Goal: Task Accomplishment & Management: Complete application form

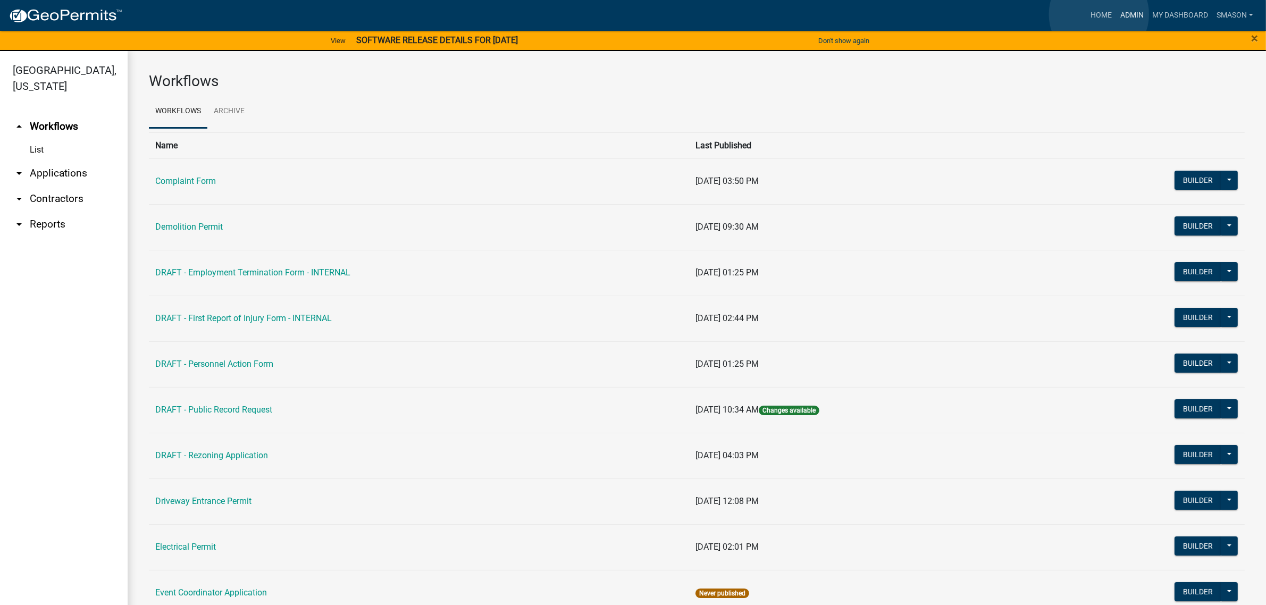
click at [1116, 14] on link "Admin" at bounding box center [1132, 15] width 32 height 20
click at [70, 186] on link "arrow_drop_down Applications" at bounding box center [64, 174] width 128 height 26
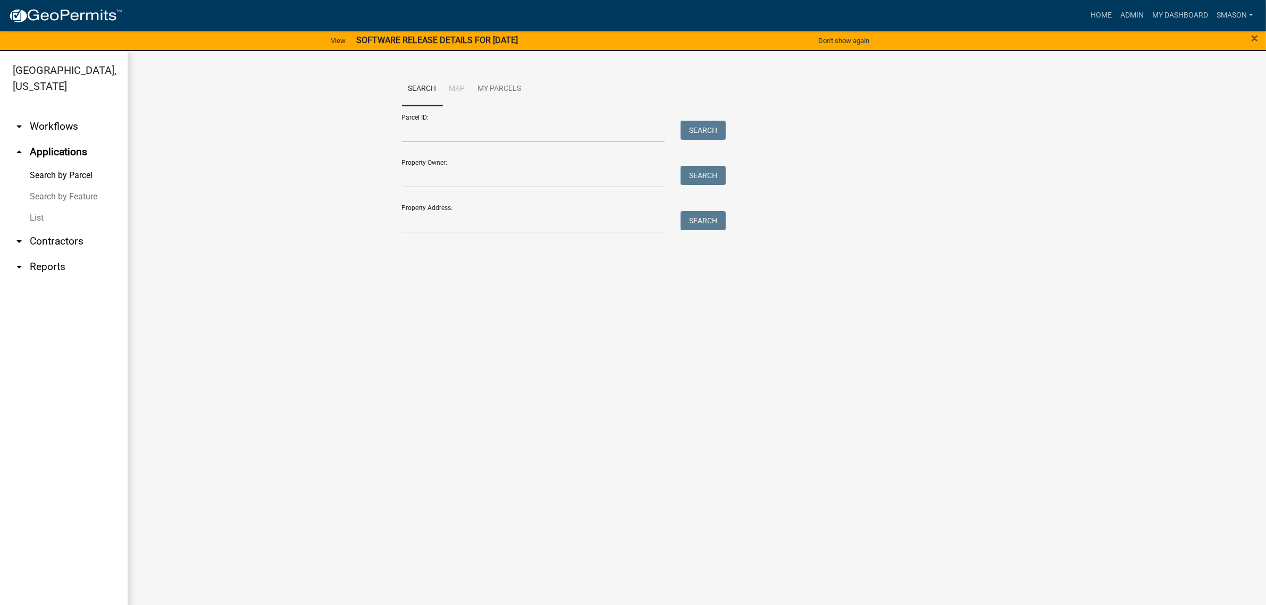
click at [41, 229] on link "List" at bounding box center [64, 217] width 128 height 21
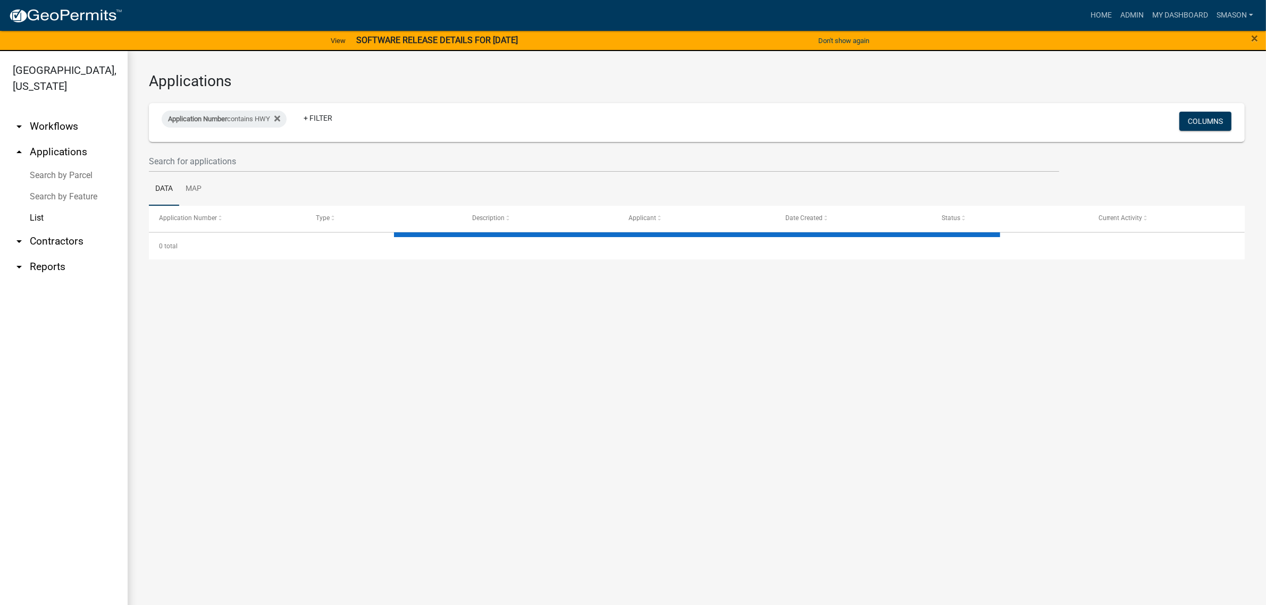
select select "3: 100"
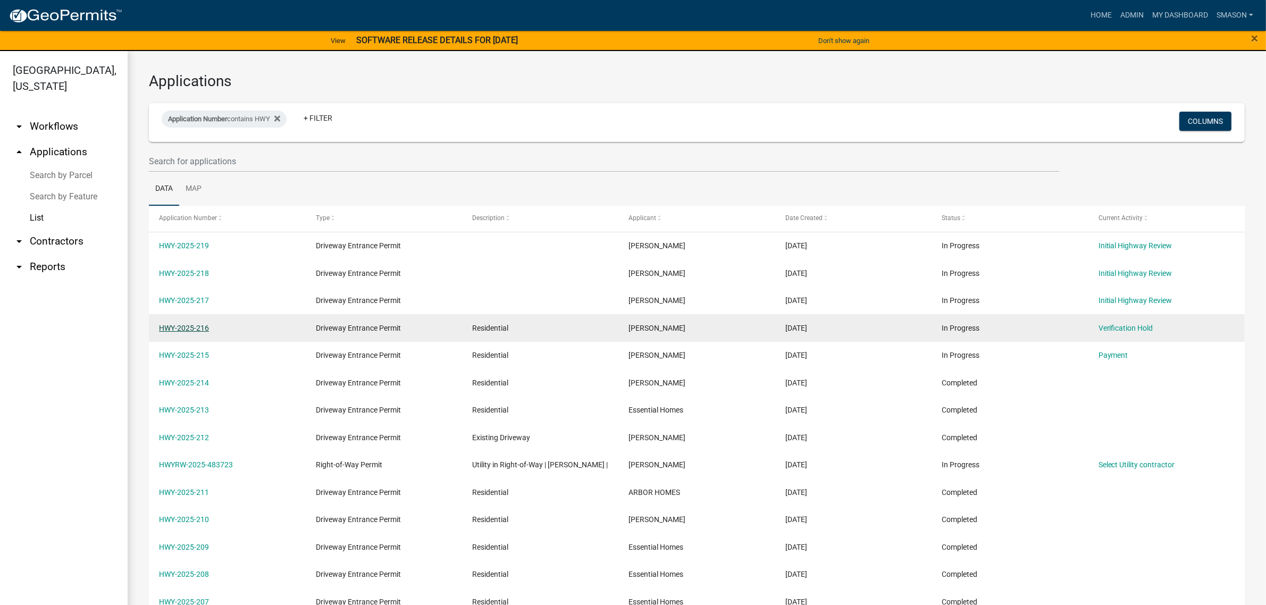
click at [185, 332] on link "HWY-2025-216" at bounding box center [184, 328] width 50 height 9
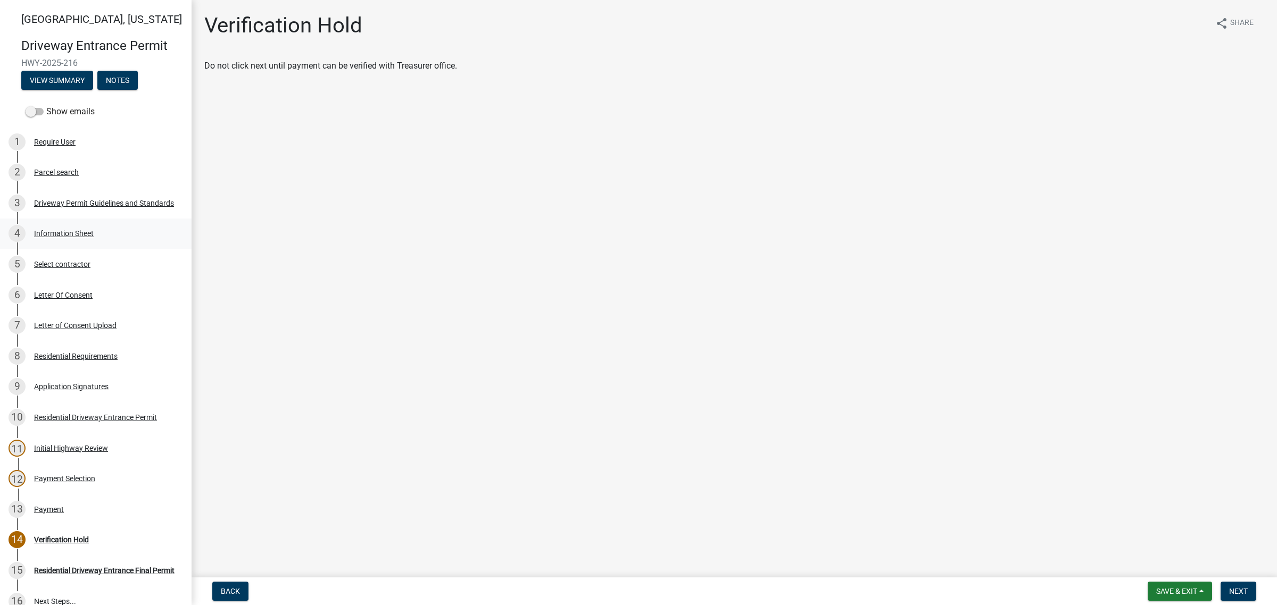
click at [91, 237] on div "Information Sheet" at bounding box center [64, 233] width 60 height 7
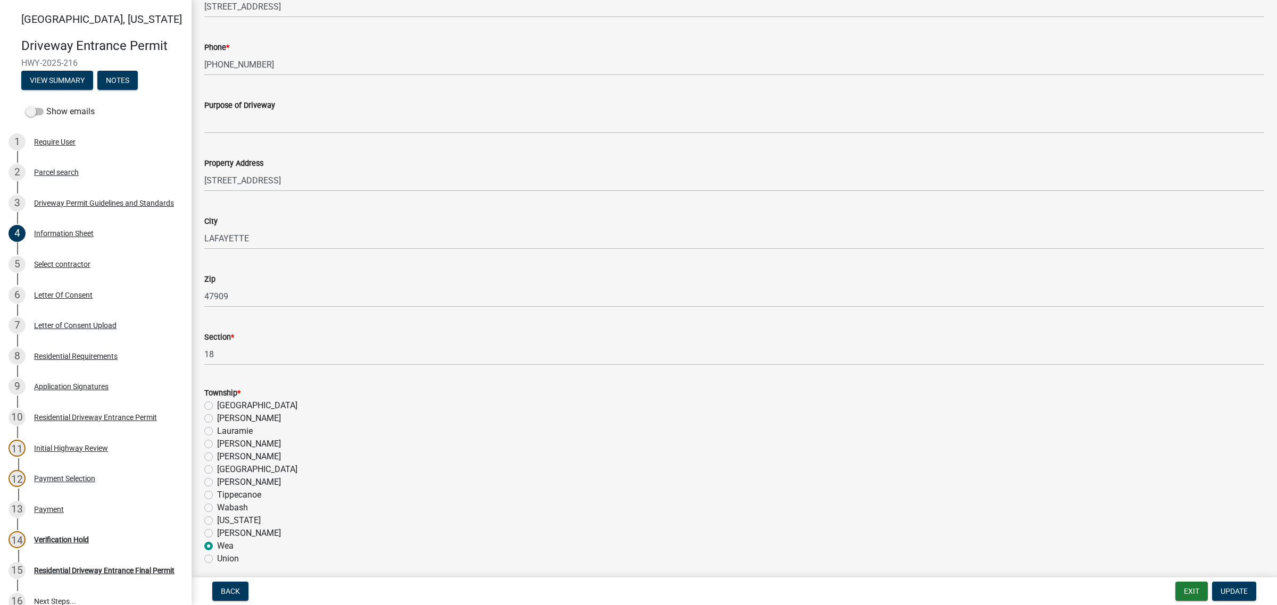
scroll to position [399, 0]
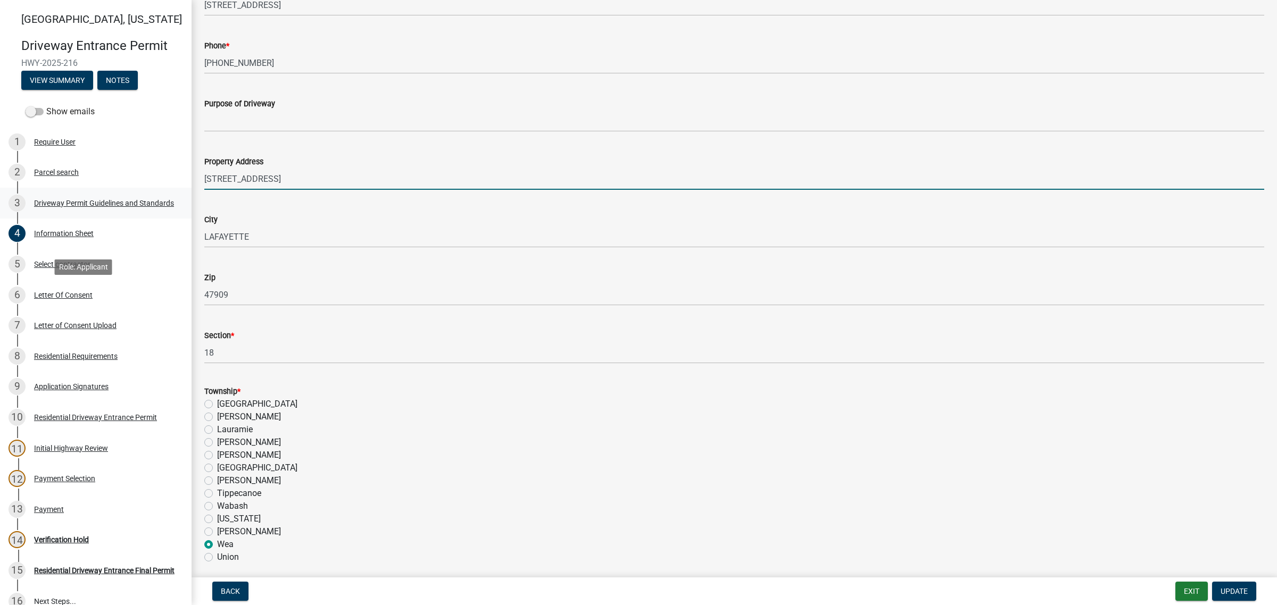
drag, startPoint x: 311, startPoint y: 322, endPoint x: 97, endPoint y: 312, distance: 214.6
click at [97, 312] on div "Tippecanoe County, Indiana Driveway Entrance Permit HWY-2025-216 View Summary N…" at bounding box center [638, 302] width 1277 height 605
click at [316, 190] on input "4418 BAYSIDE DR" at bounding box center [734, 179] width 1060 height 22
click at [313, 190] on input "4418 BAYSIDE DR" at bounding box center [734, 179] width 1060 height 22
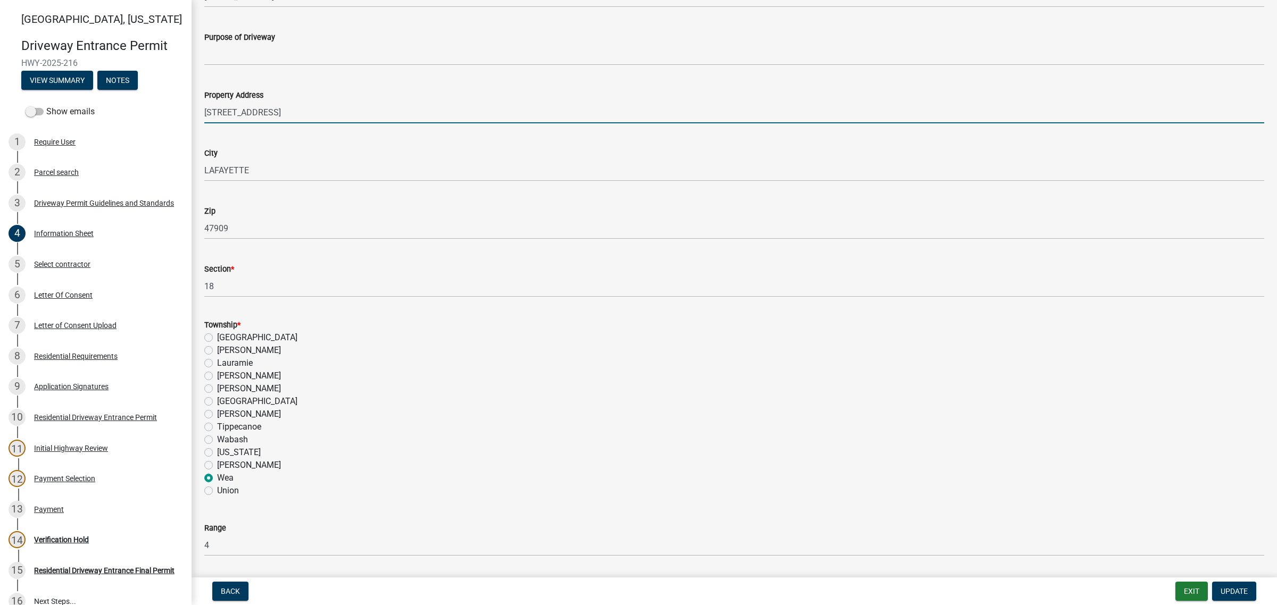
scroll to position [598, 0]
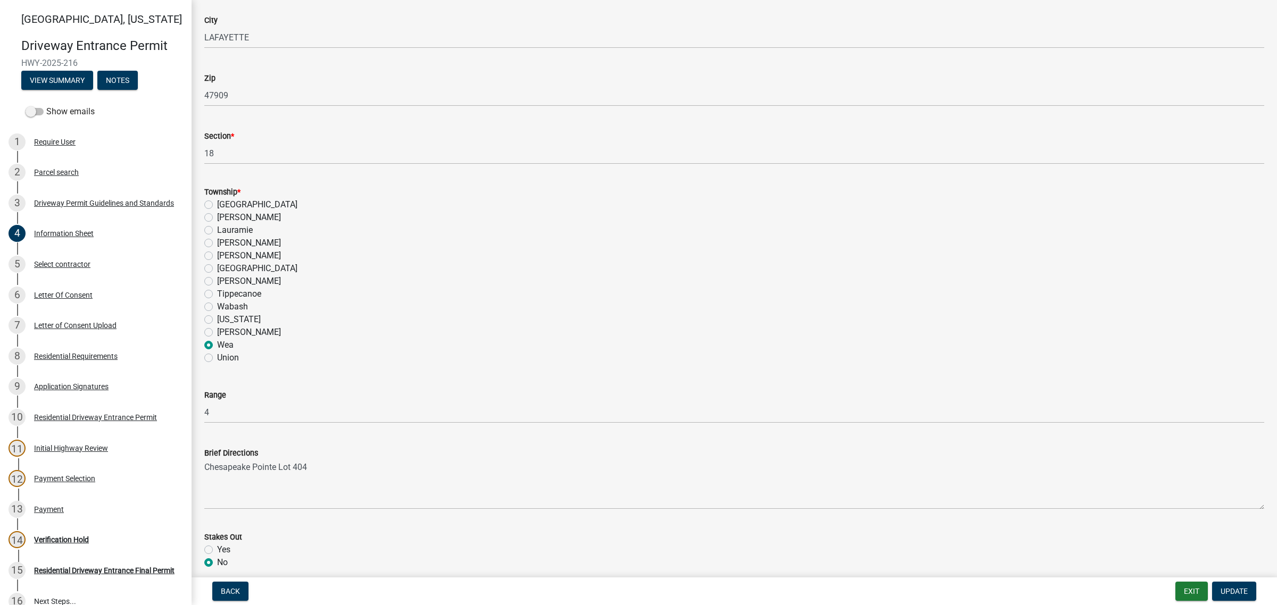
type input "4418 BAYSIDE DR - Chesapeake Pointe PH1, Lot 404, Lafayette"
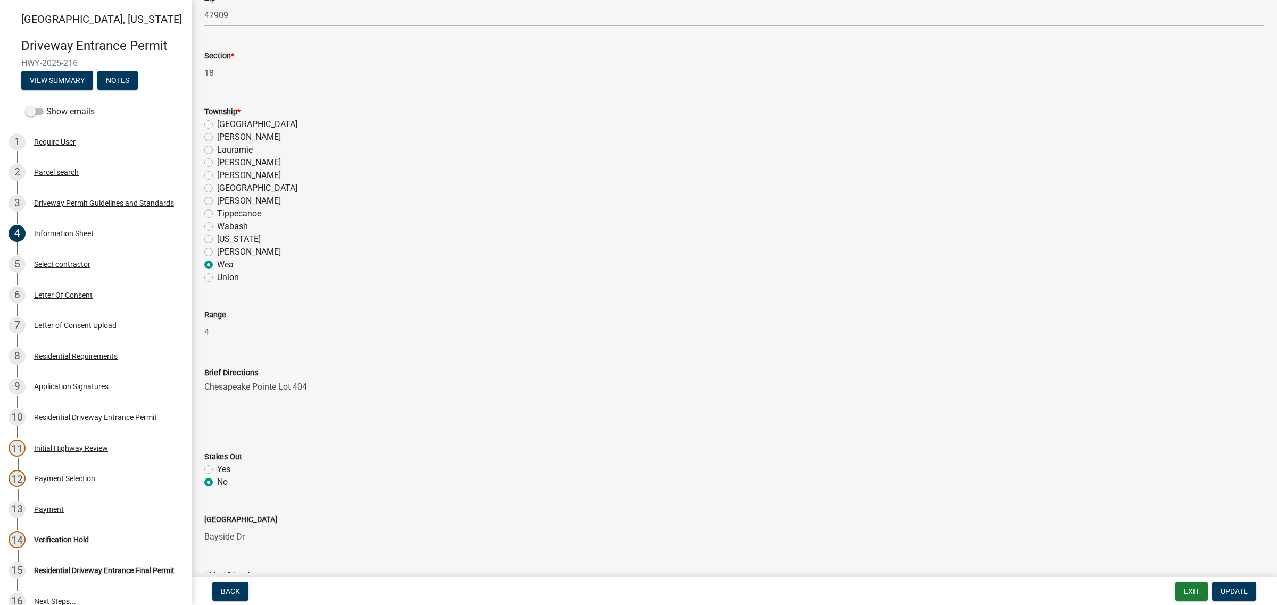
scroll to position [864, 0]
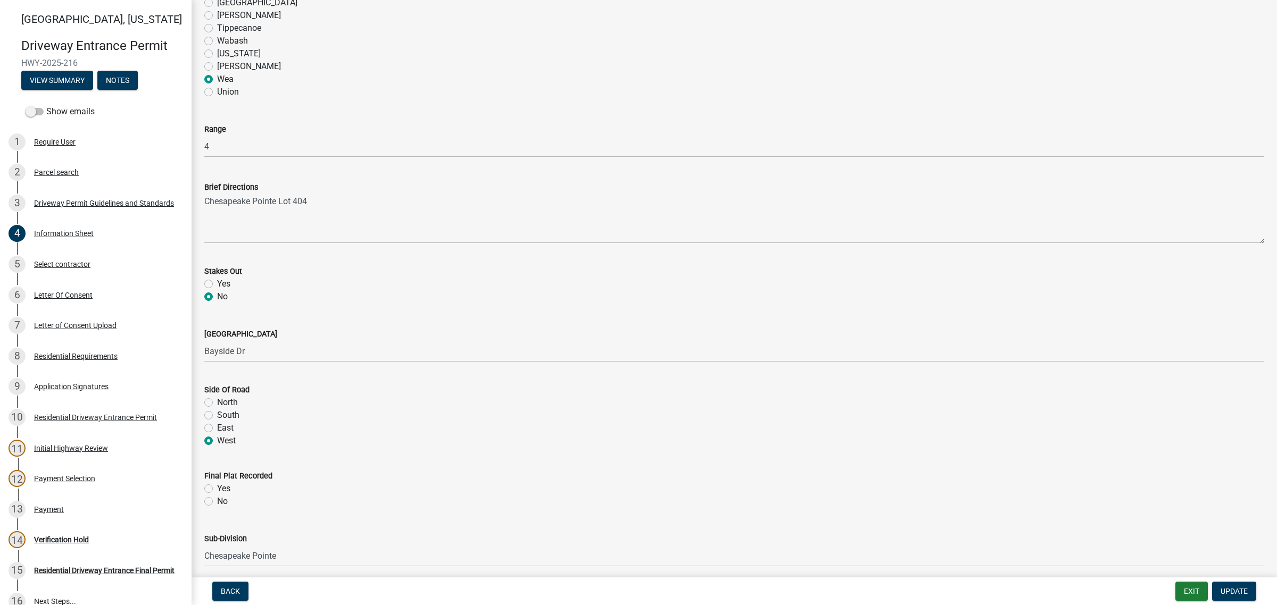
type input "18-22-4"
click at [1222, 588] on span "Update" at bounding box center [1233, 591] width 27 height 9
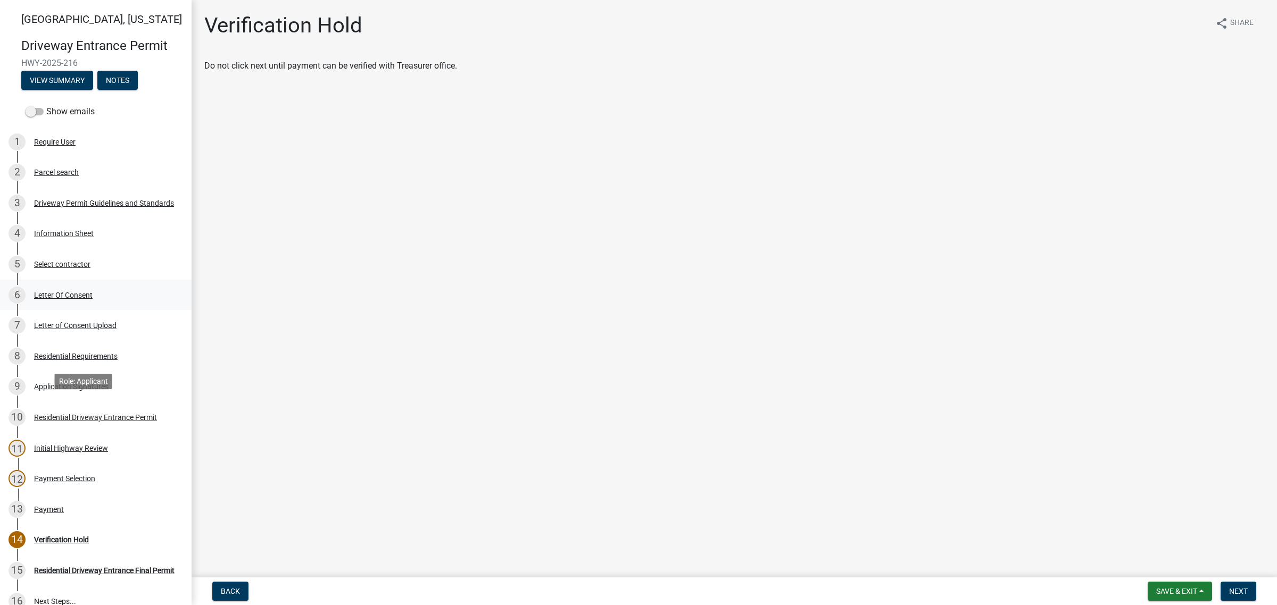
click at [89, 299] on div "Letter Of Consent" at bounding box center [63, 294] width 59 height 7
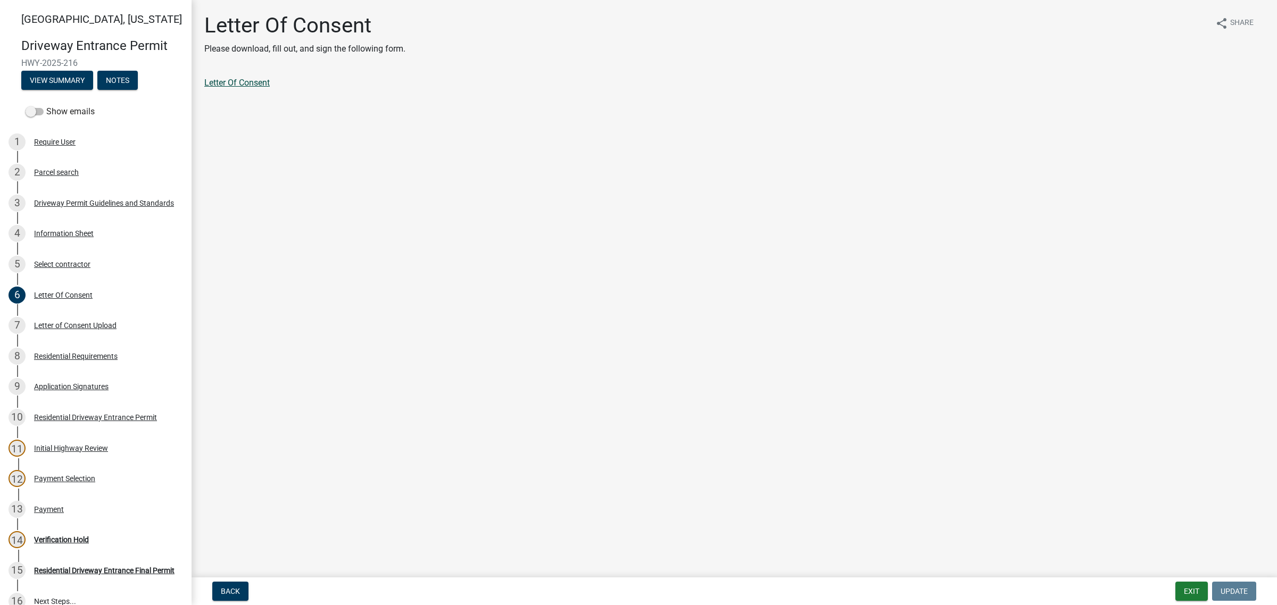
click at [245, 88] on link "Letter Of Consent" at bounding box center [236, 83] width 65 height 10
click at [76, 329] on div "Letter of Consent Upload" at bounding box center [75, 325] width 82 height 7
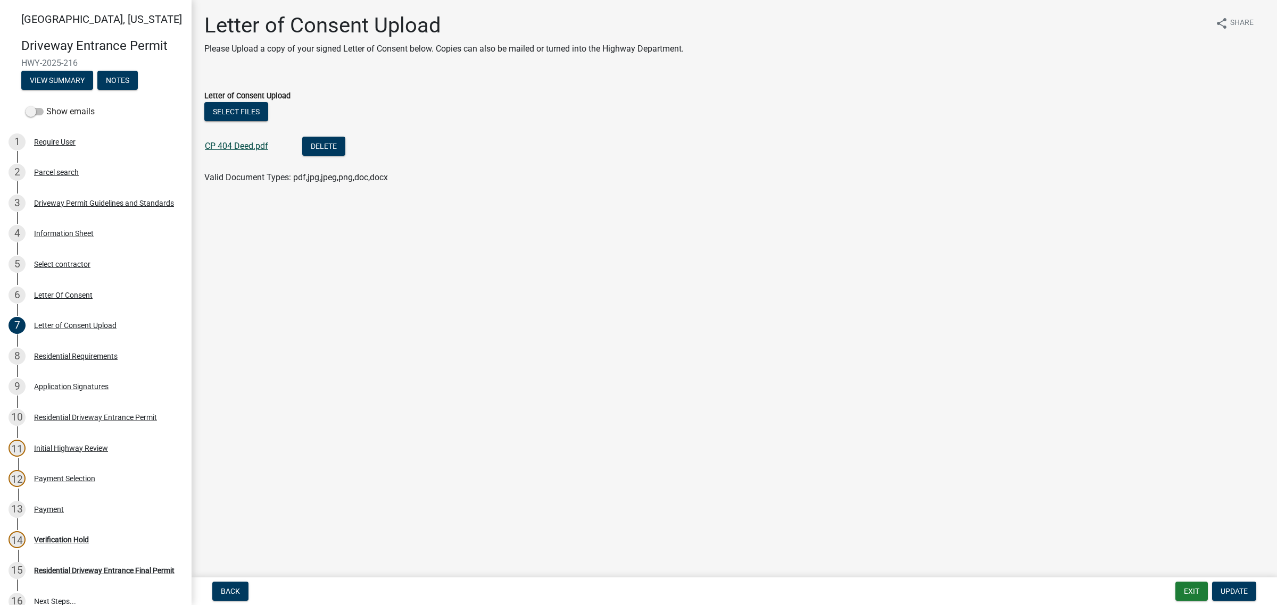
click at [265, 151] on link "CP 404 Deed.pdf" at bounding box center [236, 146] width 63 height 10
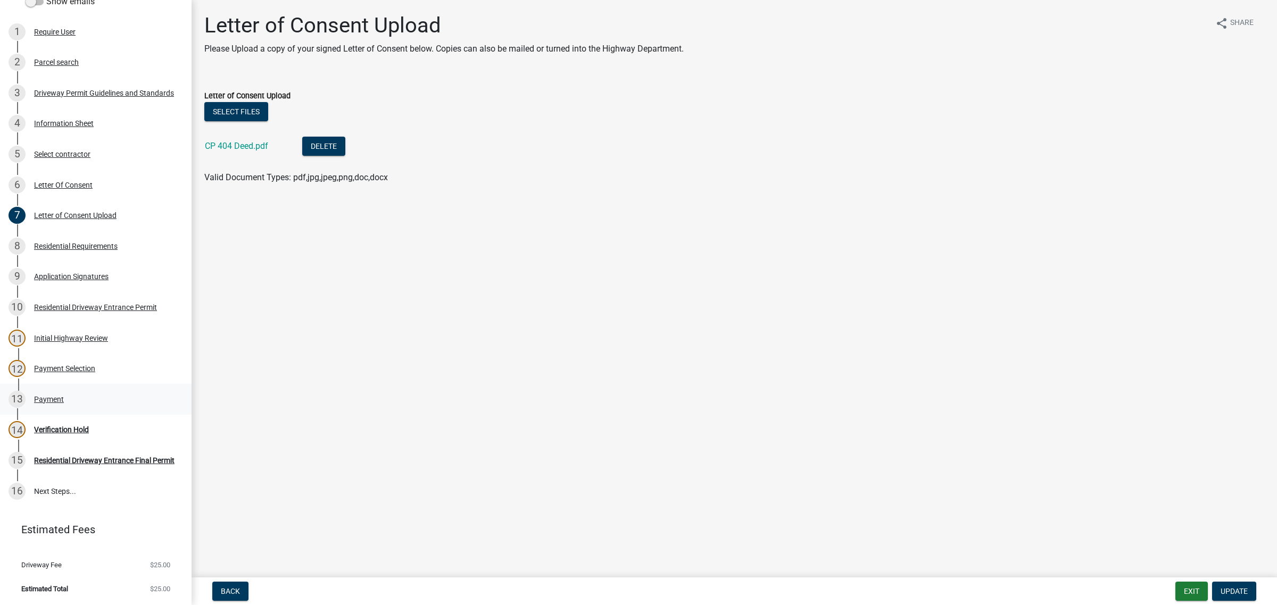
click at [52, 403] on div "Payment" at bounding box center [49, 399] width 30 height 7
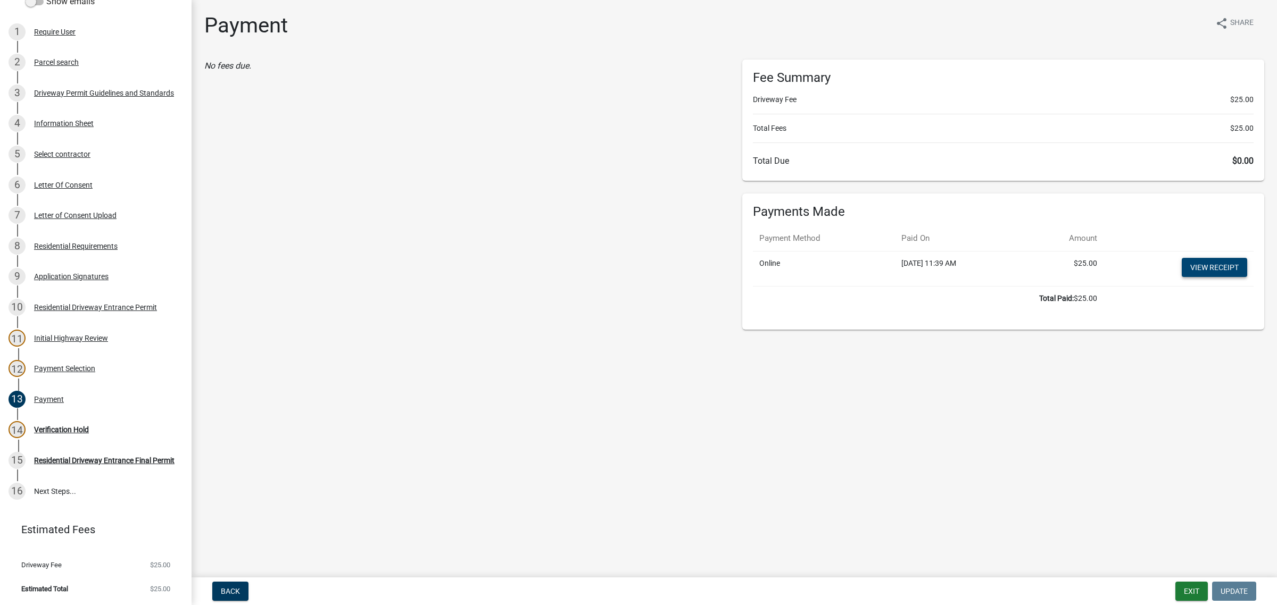
click at [1212, 277] on link "View receipt" at bounding box center [1213, 267] width 65 height 19
click at [75, 268] on div "9 Application Signatures" at bounding box center [92, 276] width 166 height 17
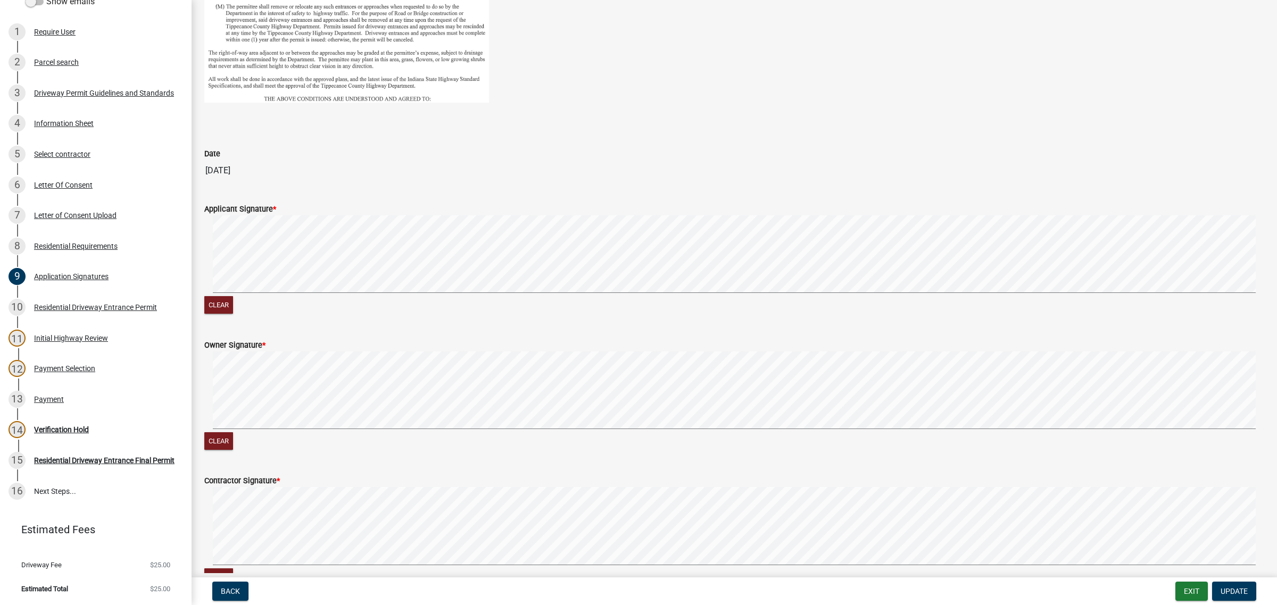
scroll to position [554, 0]
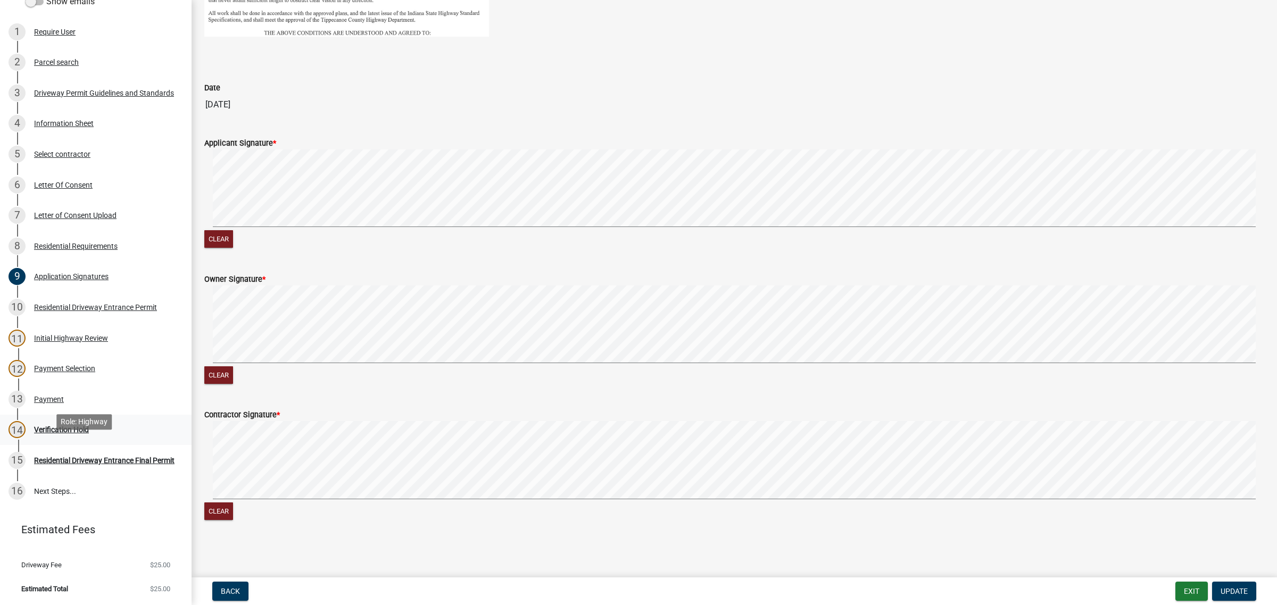
click at [89, 433] on div "Verification Hold" at bounding box center [61, 429] width 55 height 7
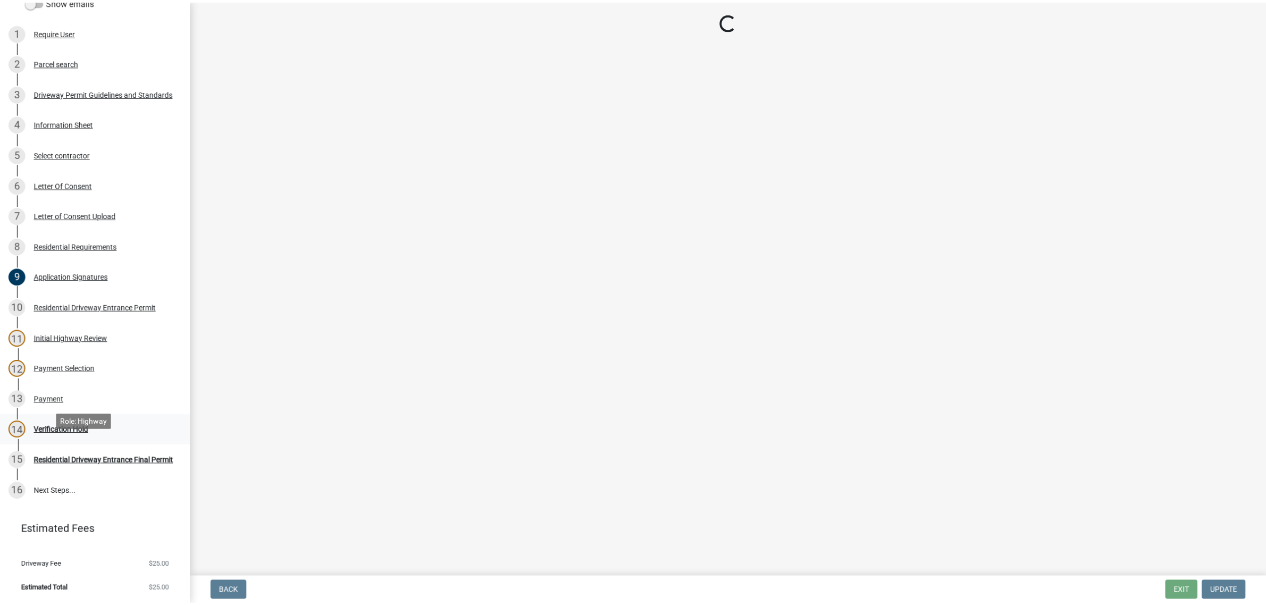
scroll to position [0, 0]
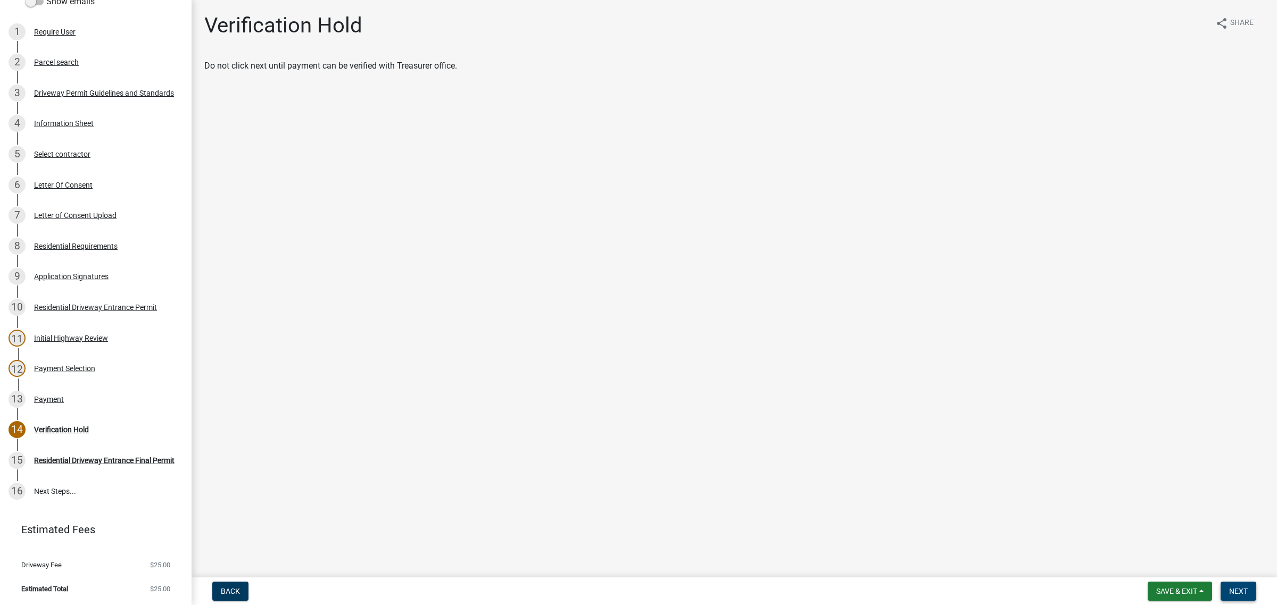
click at [1229, 588] on span "Next" at bounding box center [1238, 591] width 19 height 9
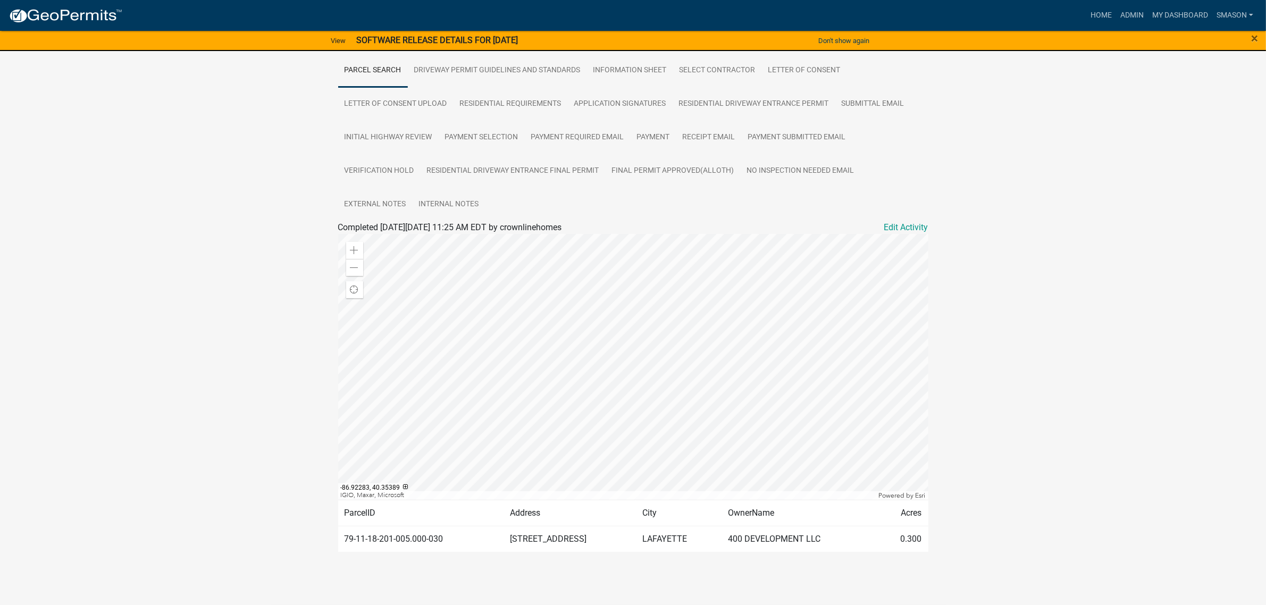
scroll to position [266, 0]
click at [1116, 16] on link "Admin" at bounding box center [1132, 15] width 32 height 20
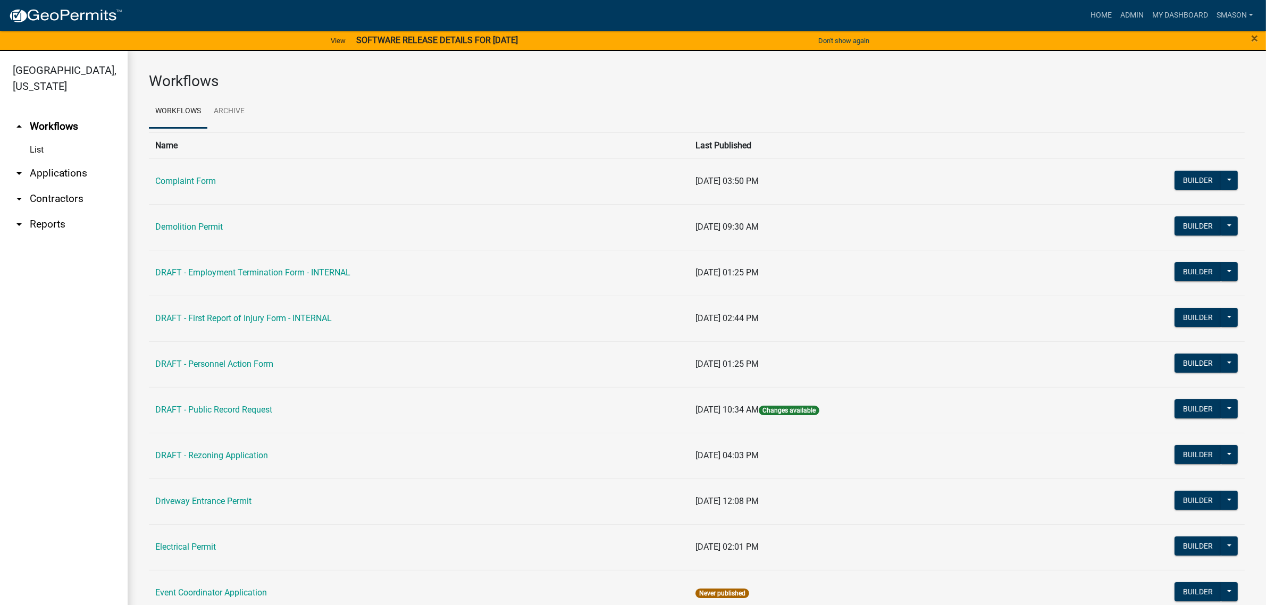
click at [52, 186] on link "arrow_drop_down Applications" at bounding box center [64, 174] width 128 height 26
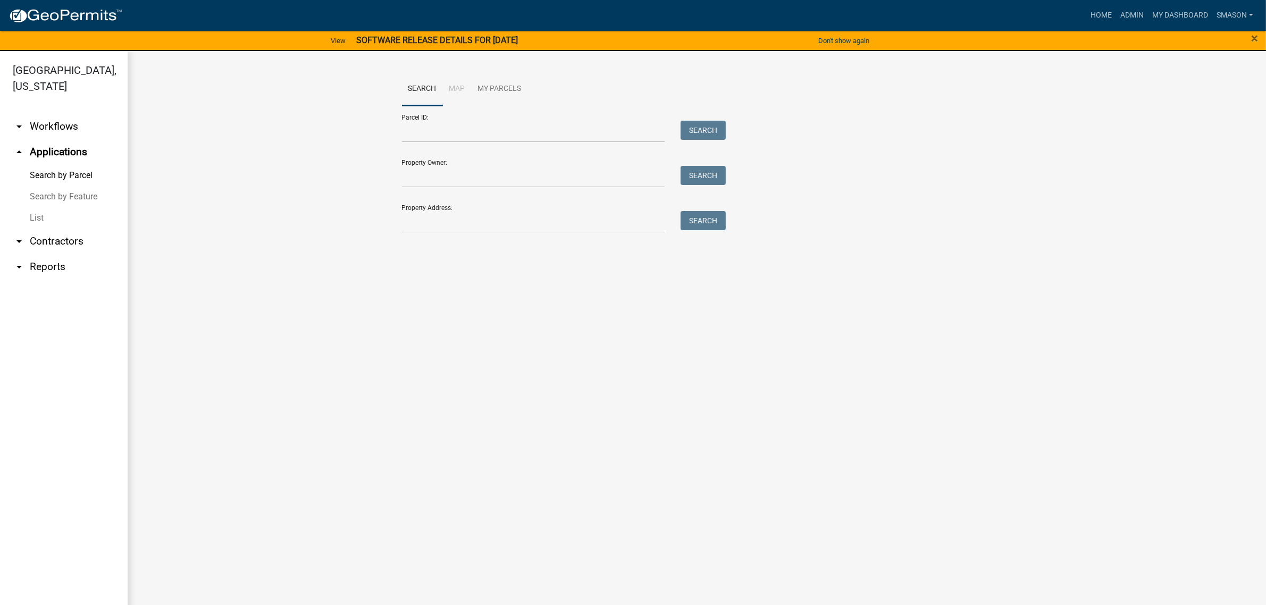
click at [49, 229] on link "List" at bounding box center [64, 217] width 128 height 21
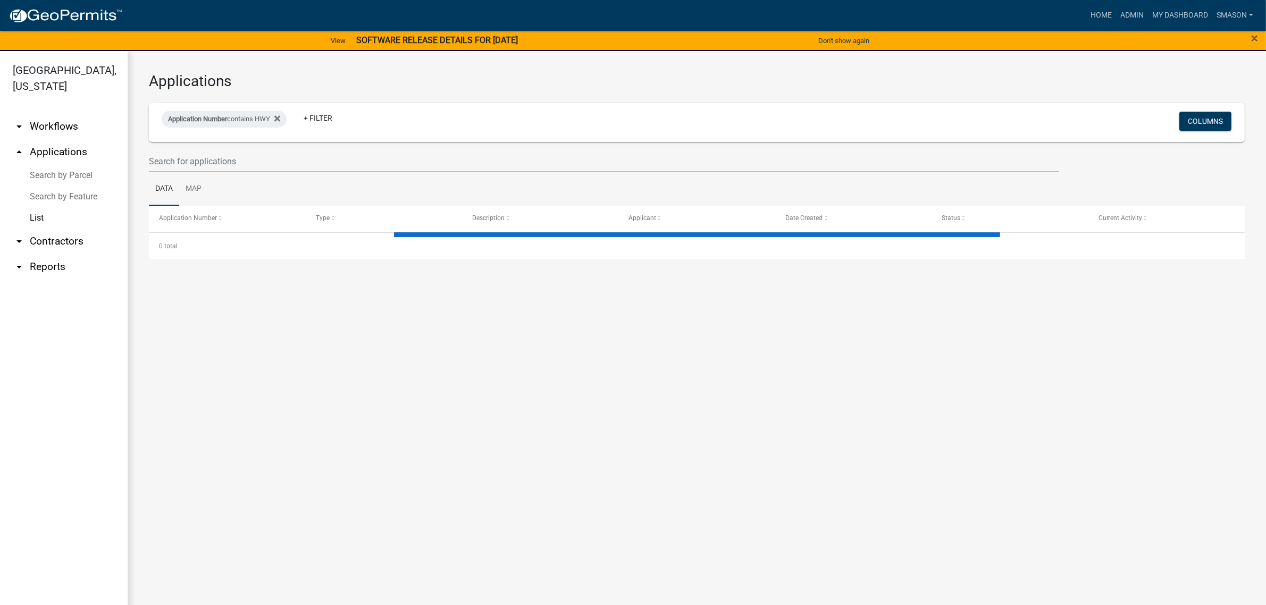
select select "3: 100"
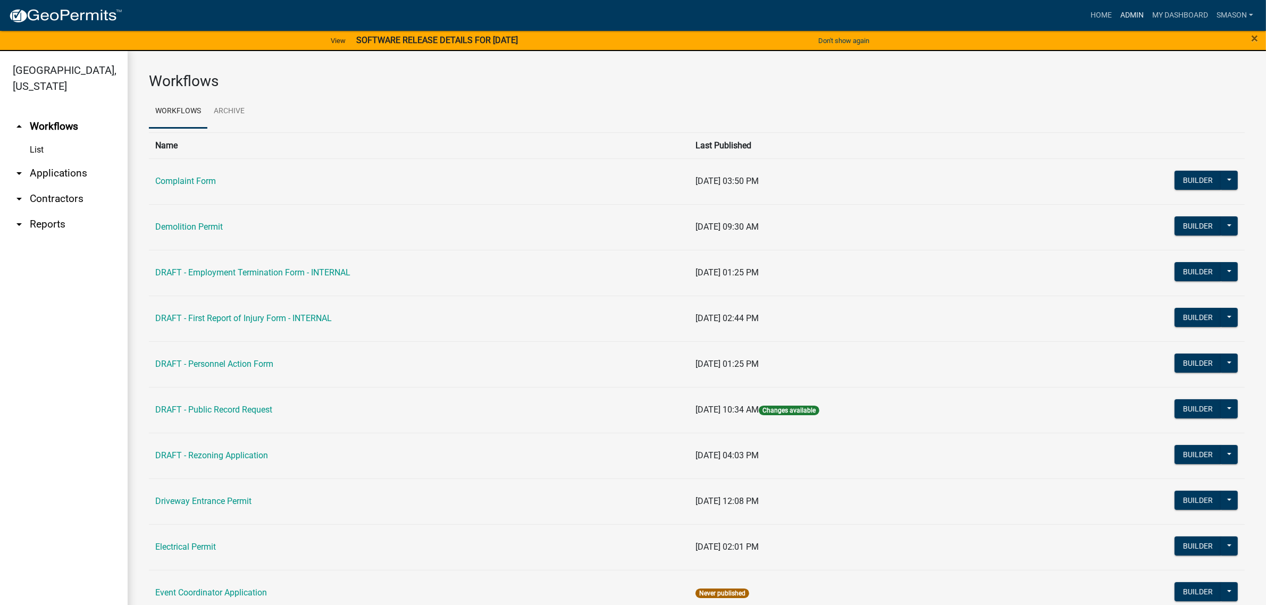
click at [1116, 16] on link "Admin" at bounding box center [1132, 15] width 32 height 20
click at [62, 186] on link "arrow_drop_down Applications" at bounding box center [64, 174] width 128 height 26
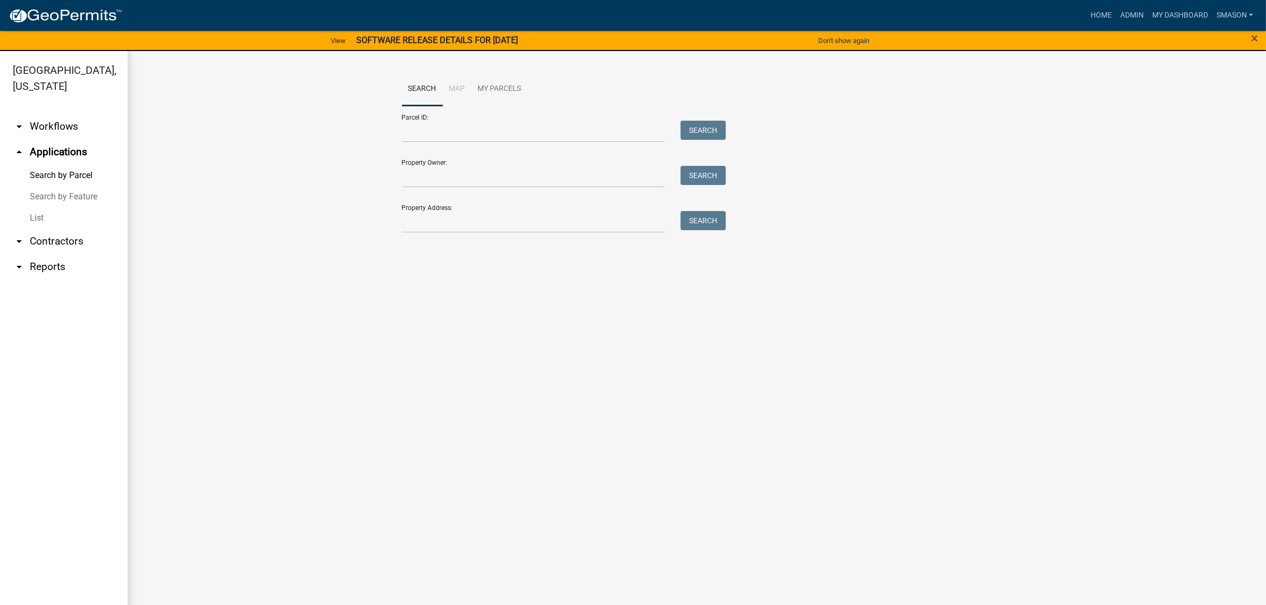
click at [46, 229] on link "List" at bounding box center [64, 217] width 128 height 21
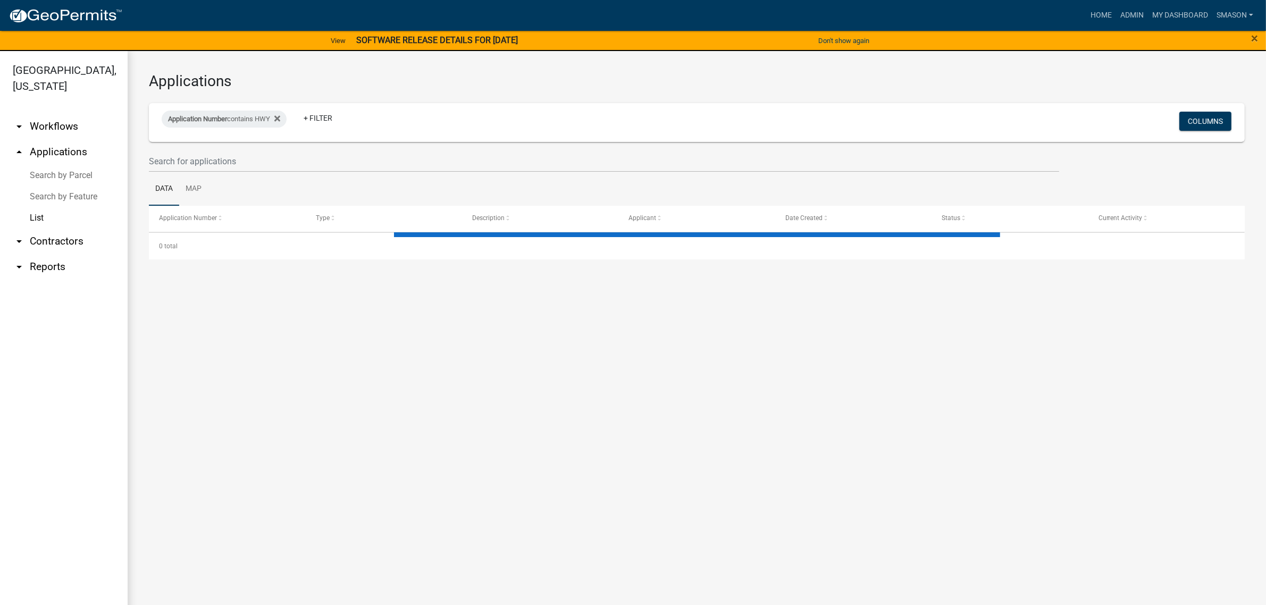
select select "3: 100"
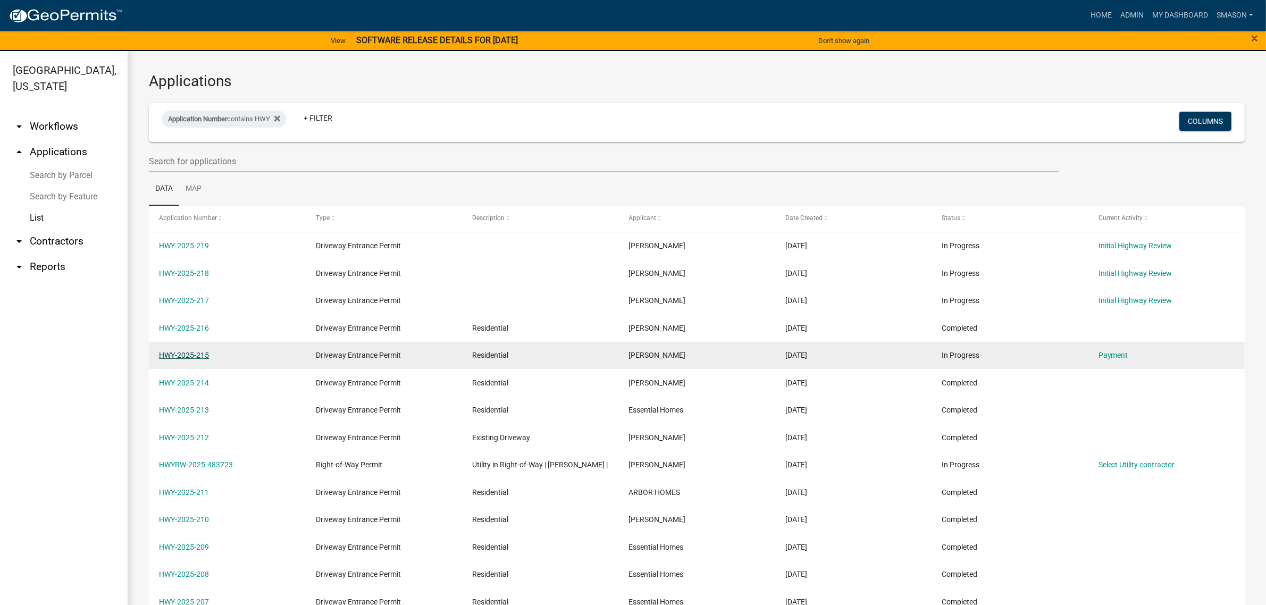
click at [199, 360] on link "HWY-2025-215" at bounding box center [184, 355] width 50 height 9
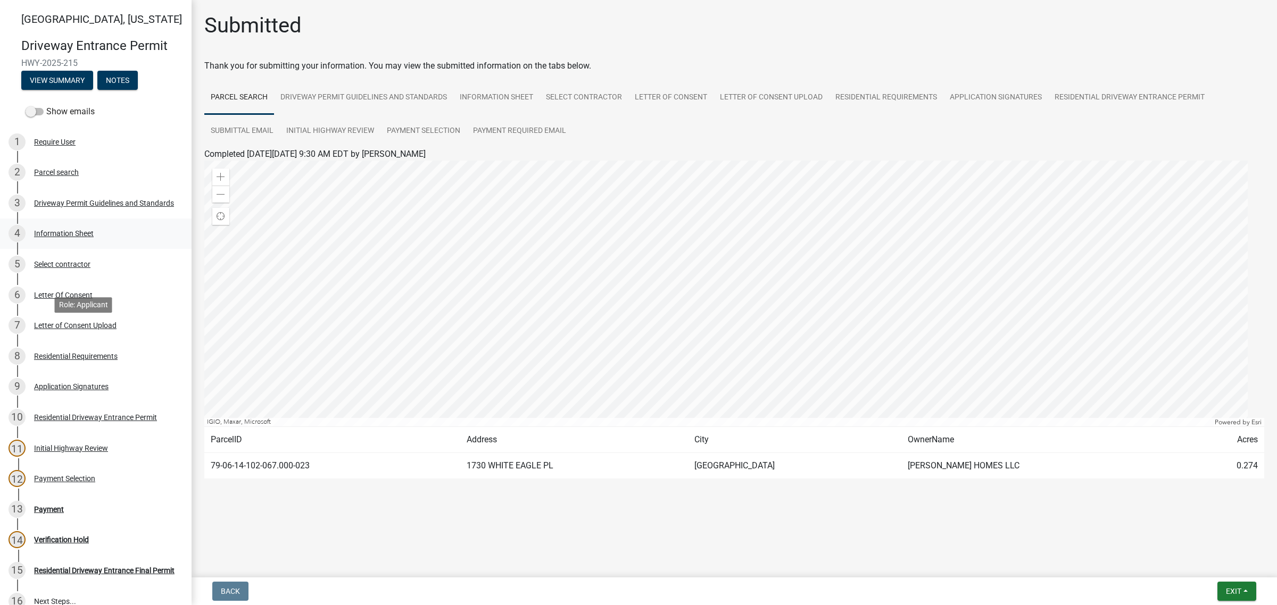
click at [85, 237] on div "Information Sheet" at bounding box center [64, 233] width 60 height 7
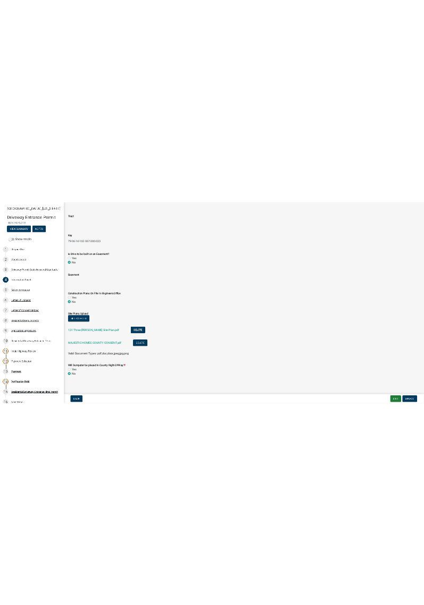
scroll to position [2149, 0]
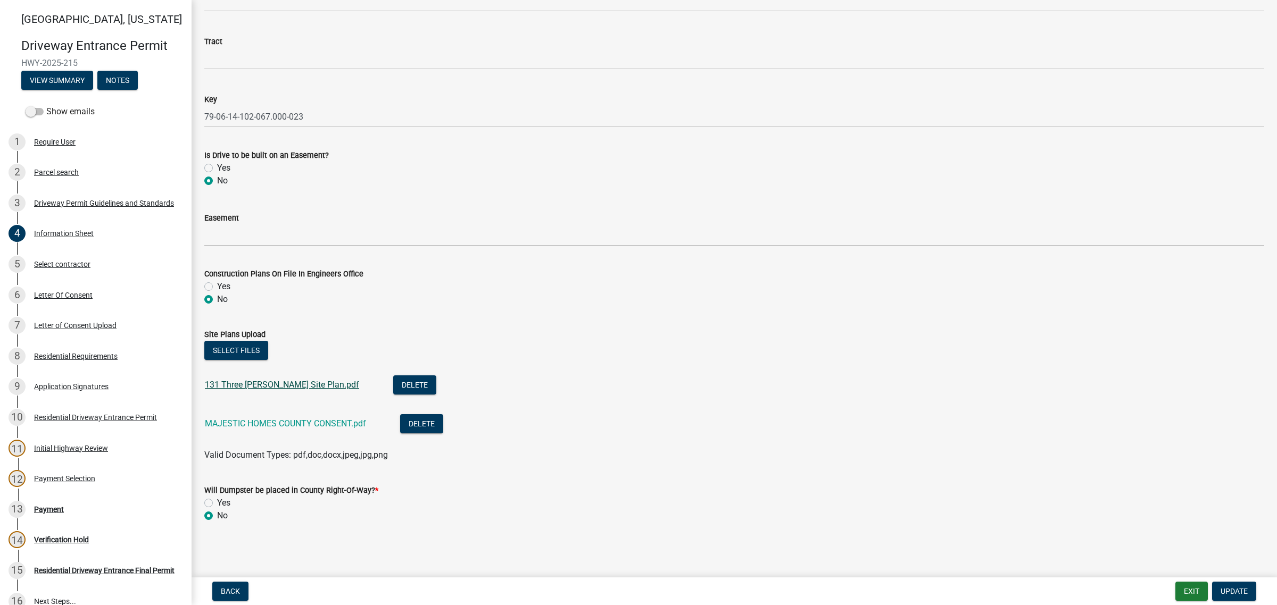
click at [331, 380] on link "131 Three [PERSON_NAME] Site Plan.pdf" at bounding box center [282, 385] width 154 height 10
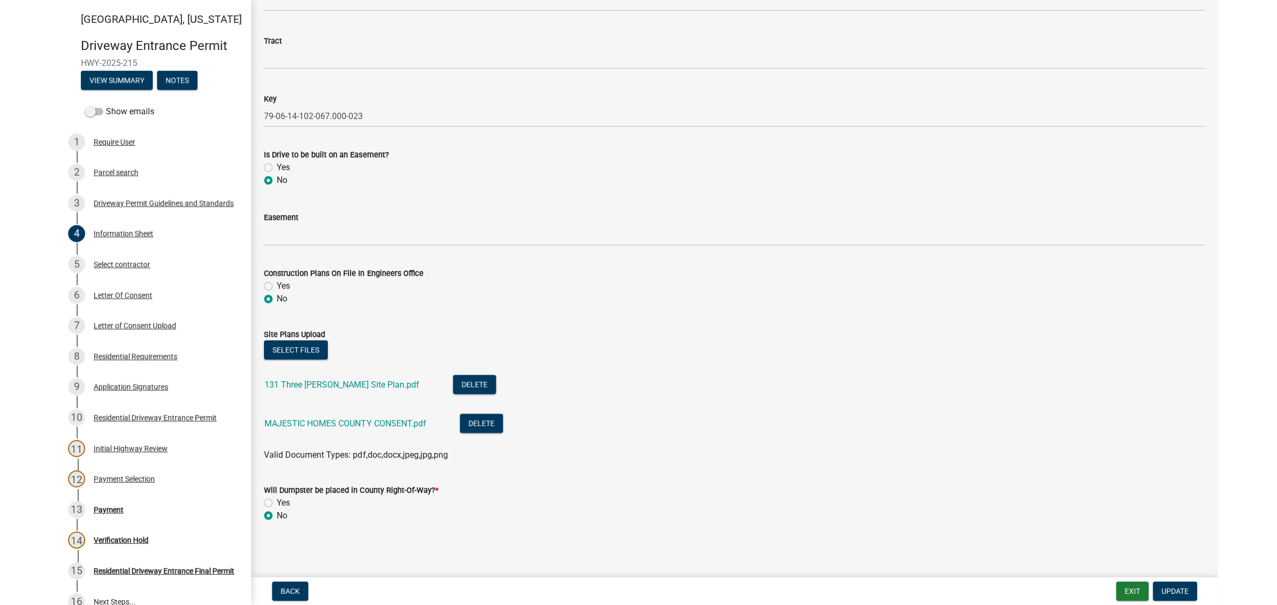
scroll to position [2181, 0]
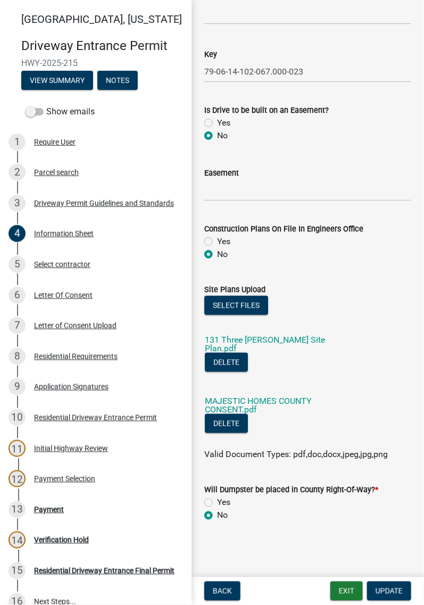
click at [333, 103] on wm-data-entity-input "Is Drive to be built on an Easement? Yes No" at bounding box center [307, 121] width 207 height 61
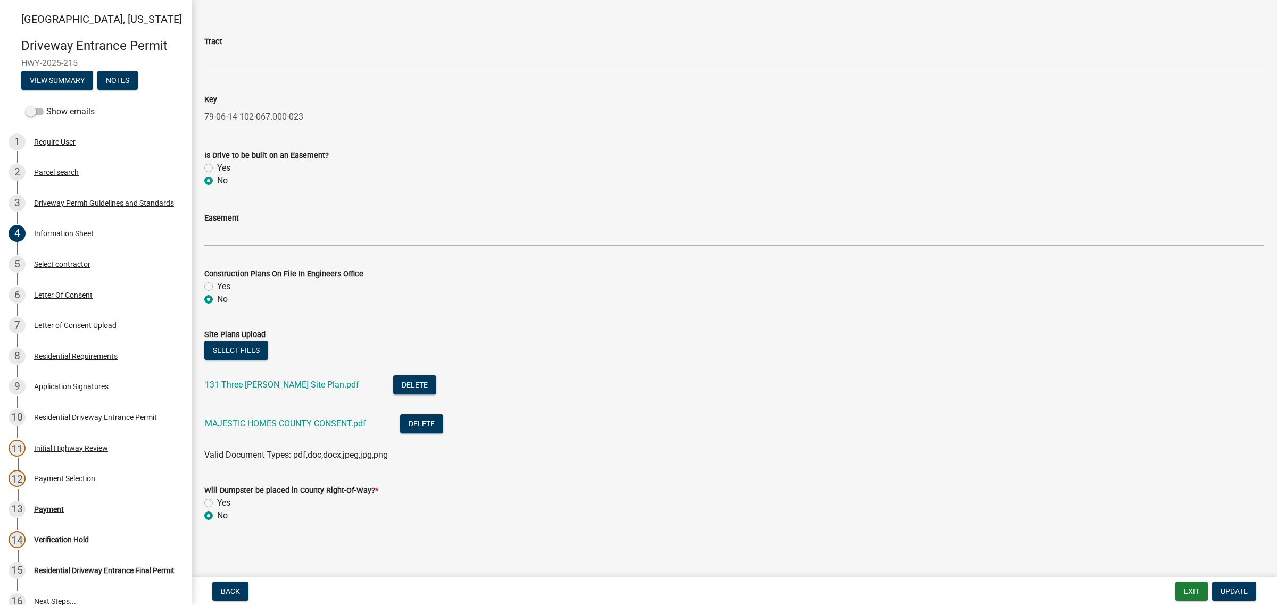
scroll to position [2149, 0]
click at [436, 376] on button "Delete" at bounding box center [414, 385] width 43 height 19
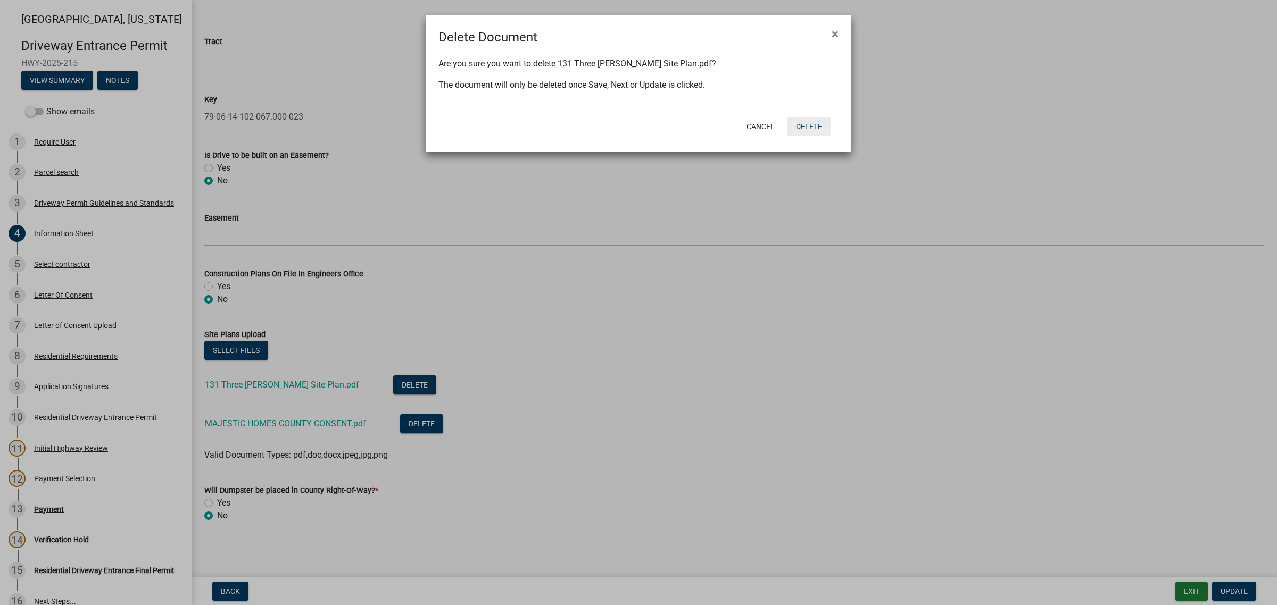
drag, startPoint x: 798, startPoint y: 146, endPoint x: 799, endPoint y: 162, distance: 16.0
click at [799, 136] on button "Delete" at bounding box center [808, 126] width 43 height 19
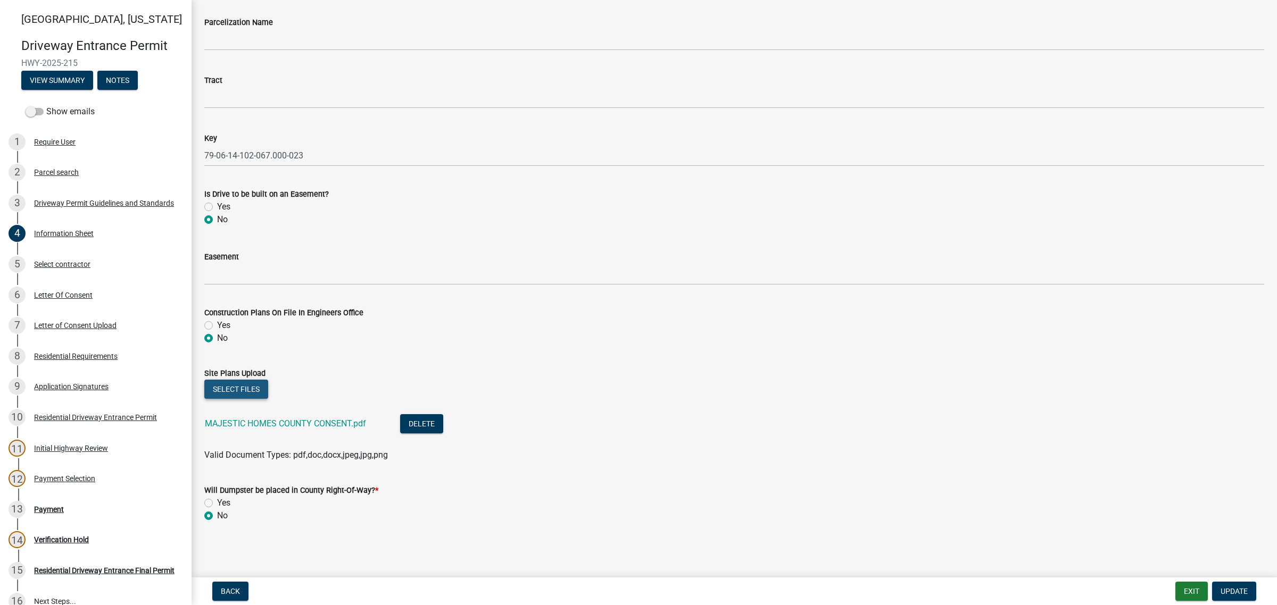
click at [268, 380] on button "Select files" at bounding box center [236, 389] width 64 height 19
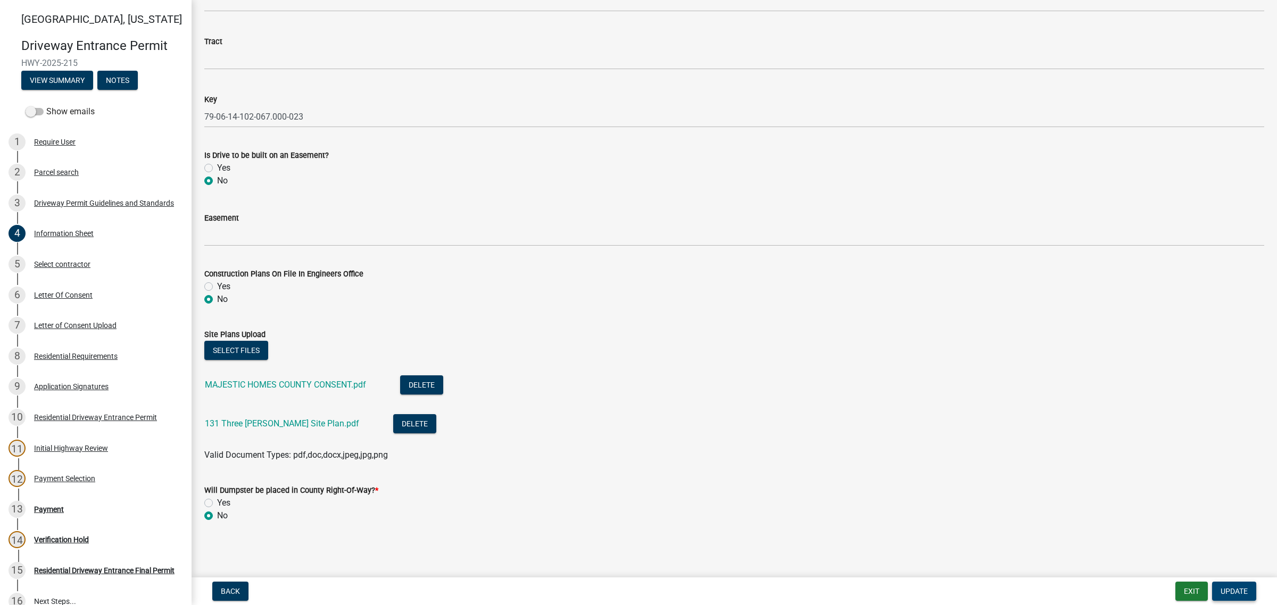
click at [1222, 587] on span "Update" at bounding box center [1233, 591] width 27 height 9
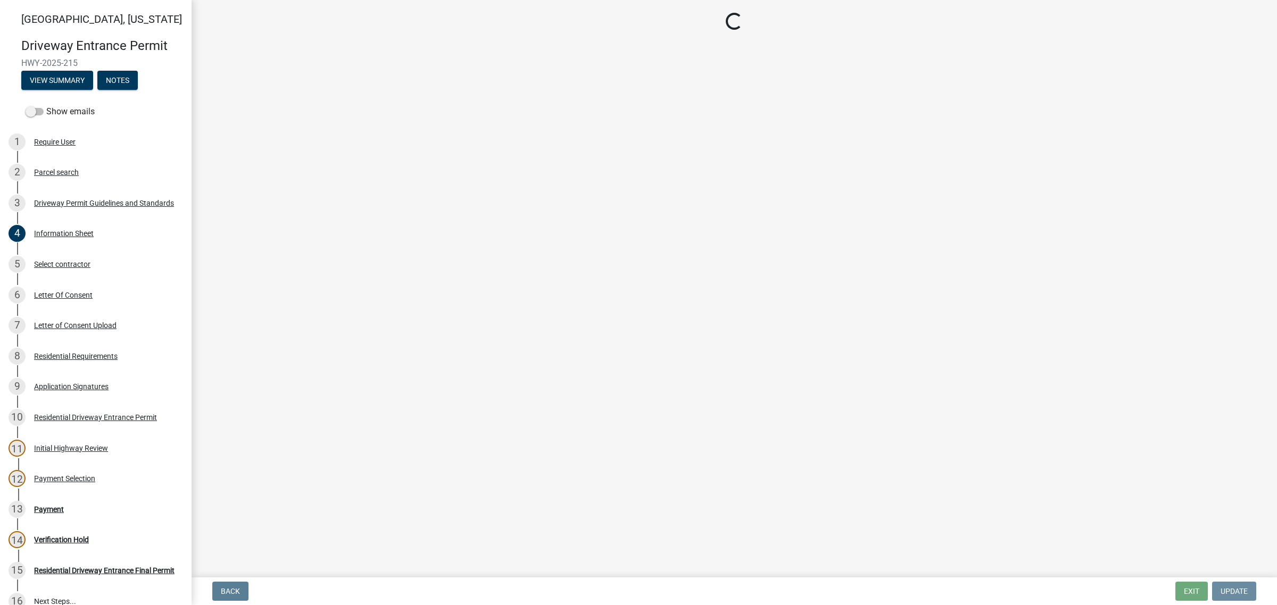
scroll to position [0, 0]
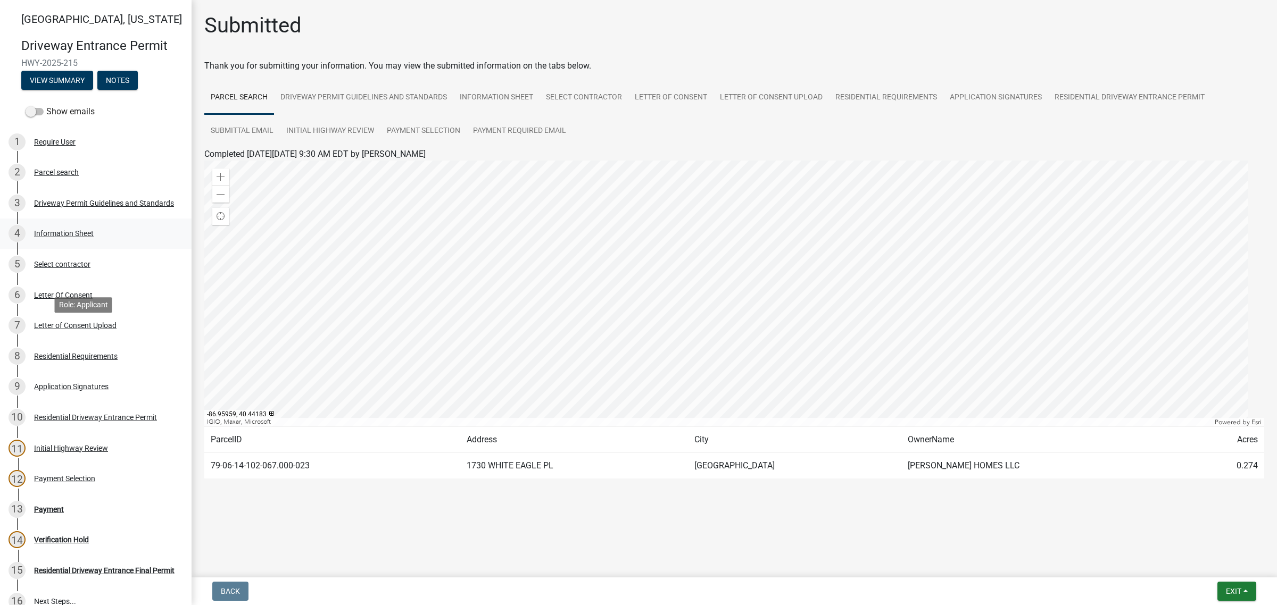
click at [70, 237] on div "Information Sheet" at bounding box center [64, 233] width 60 height 7
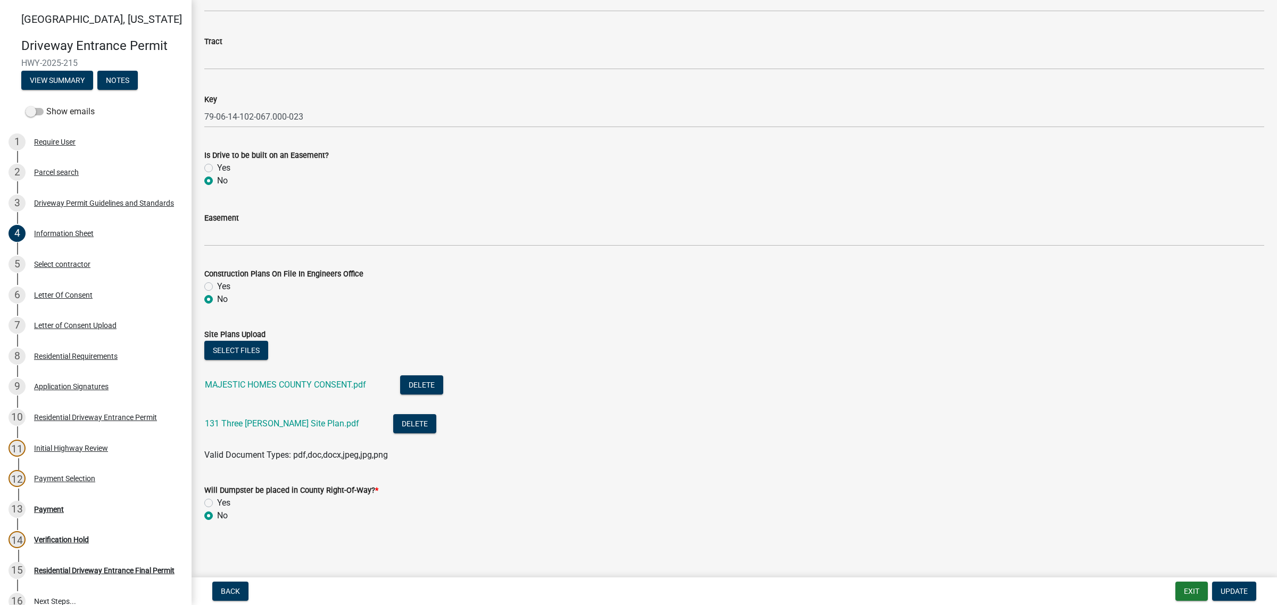
scroll to position [2149, 0]
click at [333, 419] on link "131 Three [PERSON_NAME] Site Plan.pdf" at bounding box center [282, 424] width 154 height 10
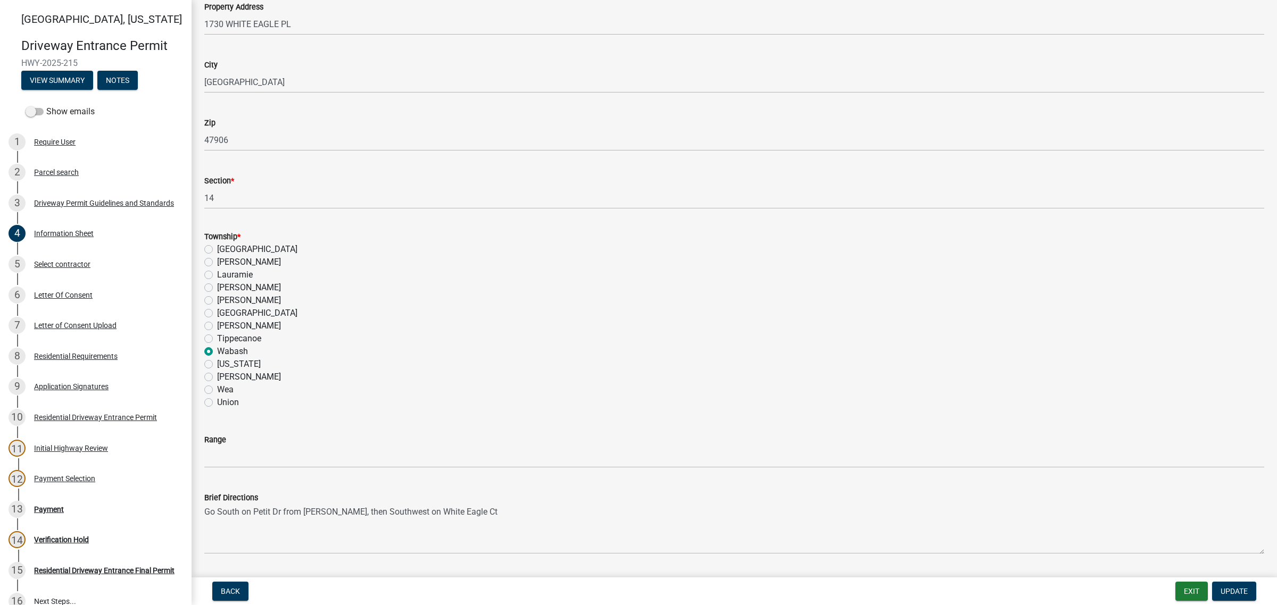
scroll to position [598, 0]
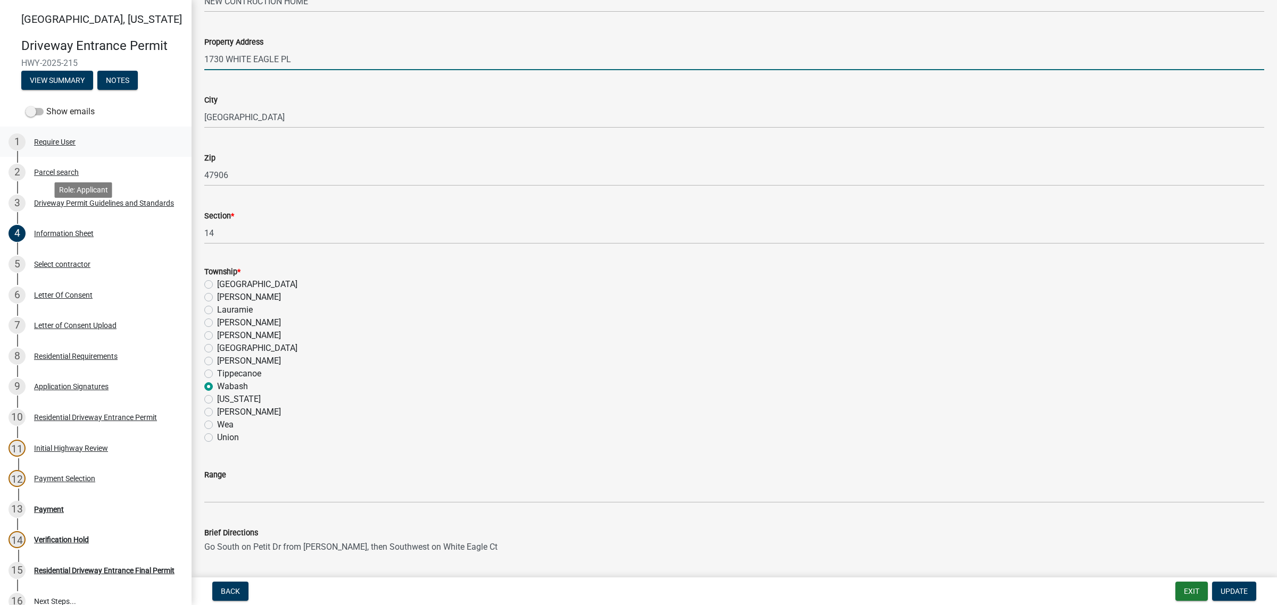
drag, startPoint x: 330, startPoint y: 221, endPoint x: 134, endPoint y: 221, distance: 196.3
click at [134, 221] on div "[GEOGRAPHIC_DATA][US_STATE] Entrance Permit HWY-2025-215 View Summary Notes Sho…" at bounding box center [638, 302] width 1277 height 605
click at [476, 70] on input "1730 WHITE EAGLE PL" at bounding box center [734, 59] width 1060 height 22
type input "1730 WHITE EAGLE PL - [GEOGRAPHIC_DATA][PERSON_NAME] Lot 131"
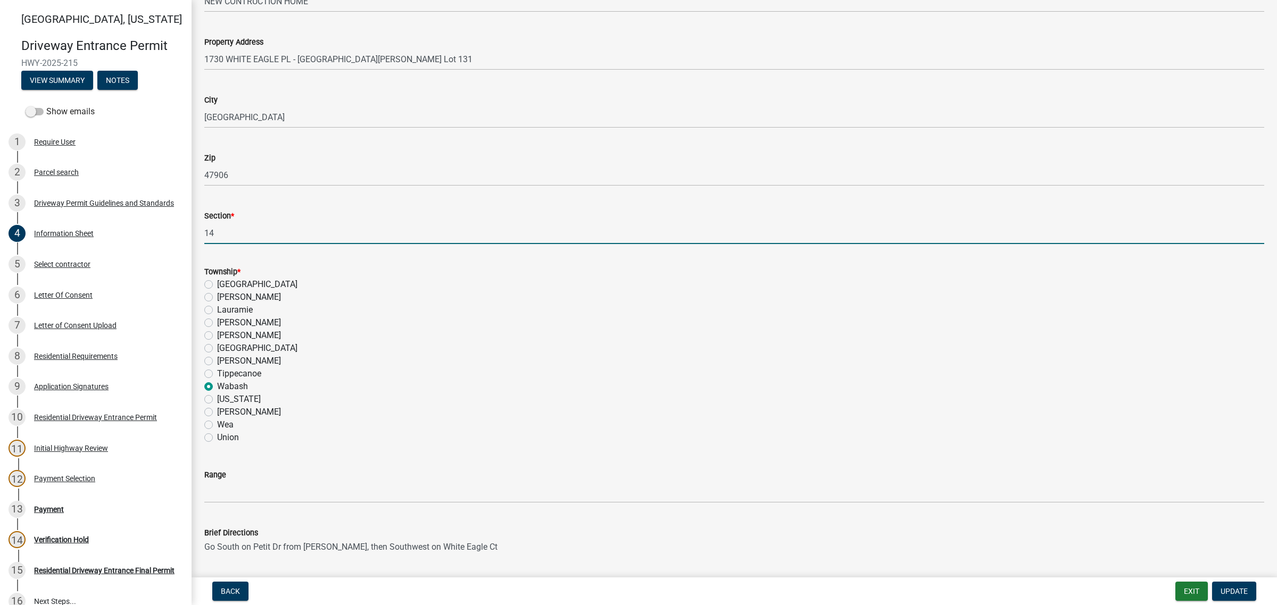
click at [273, 244] on input "14" at bounding box center [734, 233] width 1060 height 22
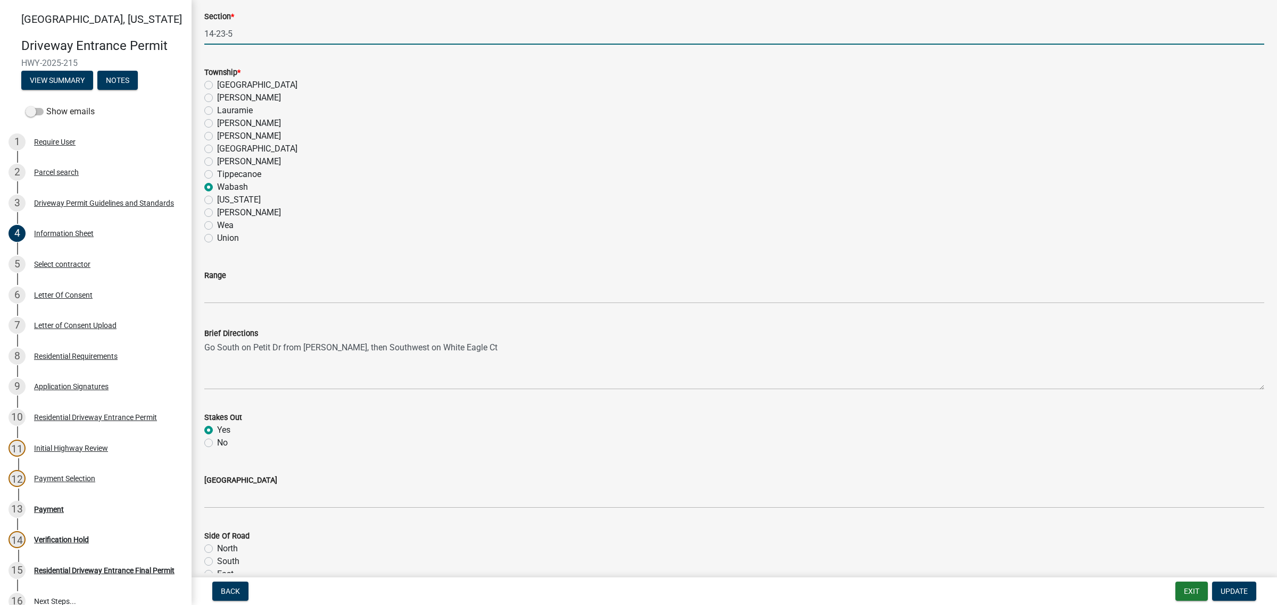
scroll to position [997, 0]
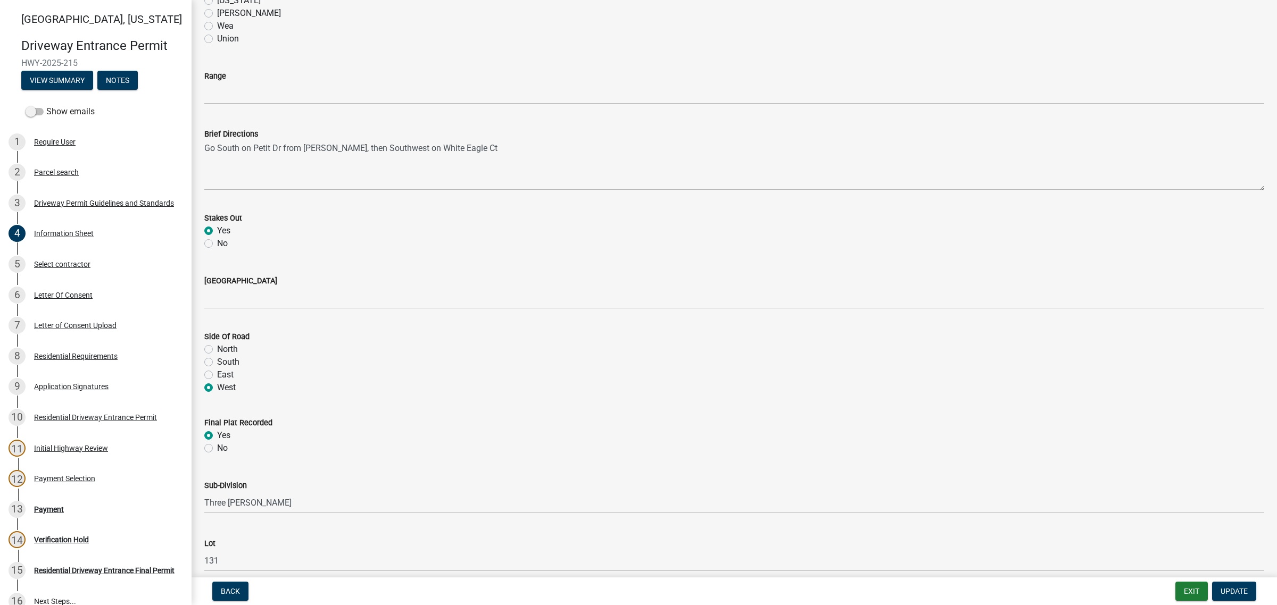
type input "14-23-5"
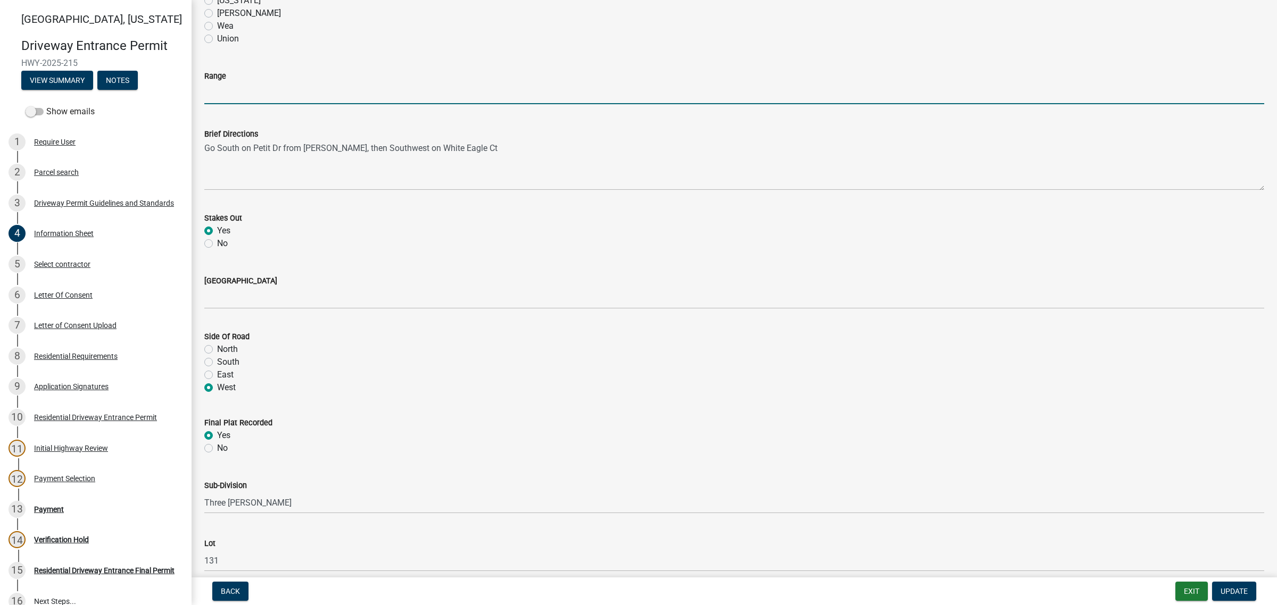
click at [260, 104] on input "Range" at bounding box center [734, 93] width 1060 height 22
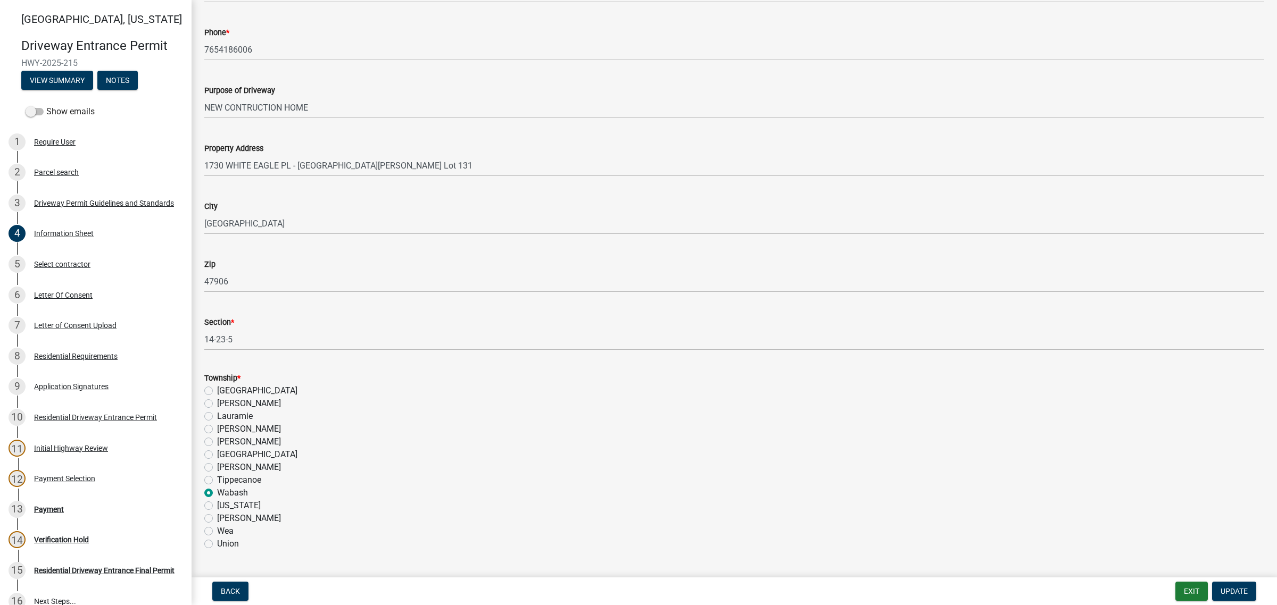
scroll to position [465, 0]
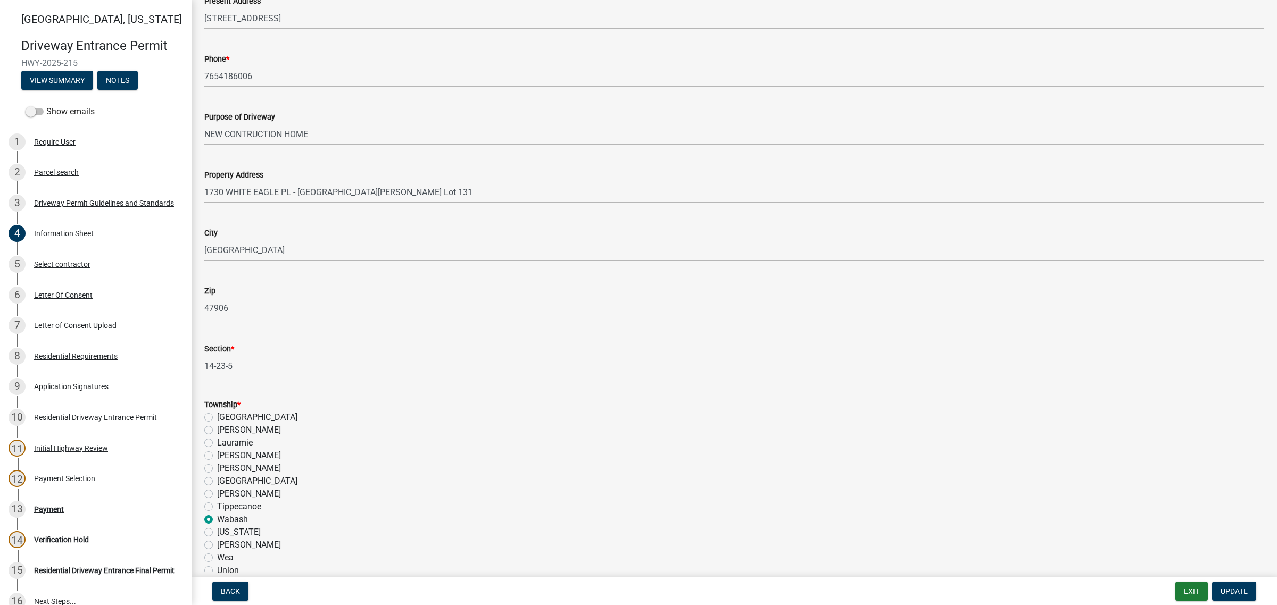
type input "5"
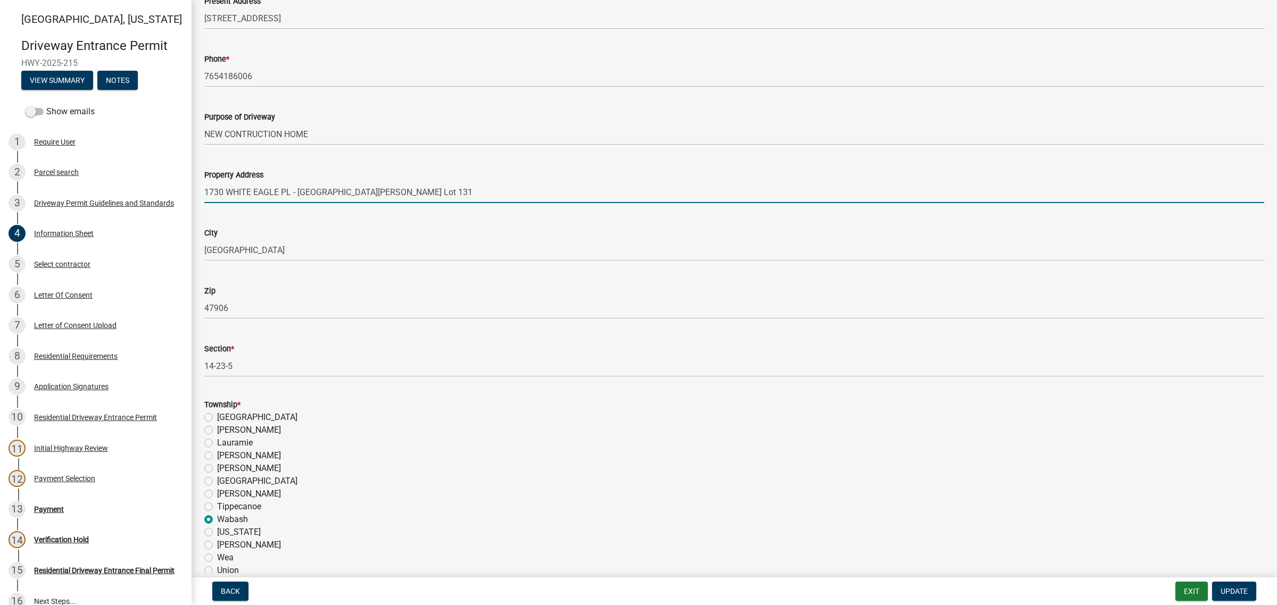
click at [401, 203] on input "1730 WHITE EAGLE PL - [GEOGRAPHIC_DATA][PERSON_NAME] Lot 131" at bounding box center [734, 192] width 1060 height 22
drag, startPoint x: 400, startPoint y: 352, endPoint x: 423, endPoint y: 373, distance: 31.2
click at [401, 203] on input "1730 WHITE EAGLE PL - [GEOGRAPHIC_DATA][PERSON_NAME] Lot 131" at bounding box center [734, 192] width 1060 height 22
type input "1730 WHITE EAGLE PL - [GEOGRAPHIC_DATA][PERSON_NAME] 2, Lot 131"
click at [1220, 587] on span "Update" at bounding box center [1233, 591] width 27 height 9
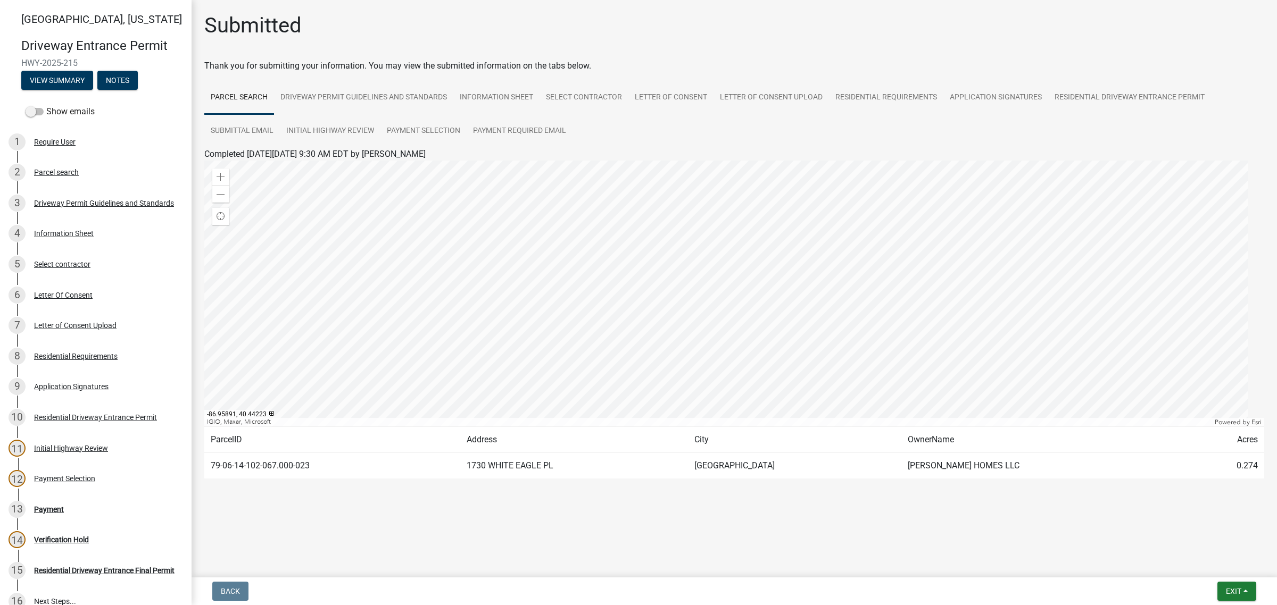
scroll to position [0, 0]
click at [72, 237] on div "Information Sheet" at bounding box center [64, 233] width 60 height 7
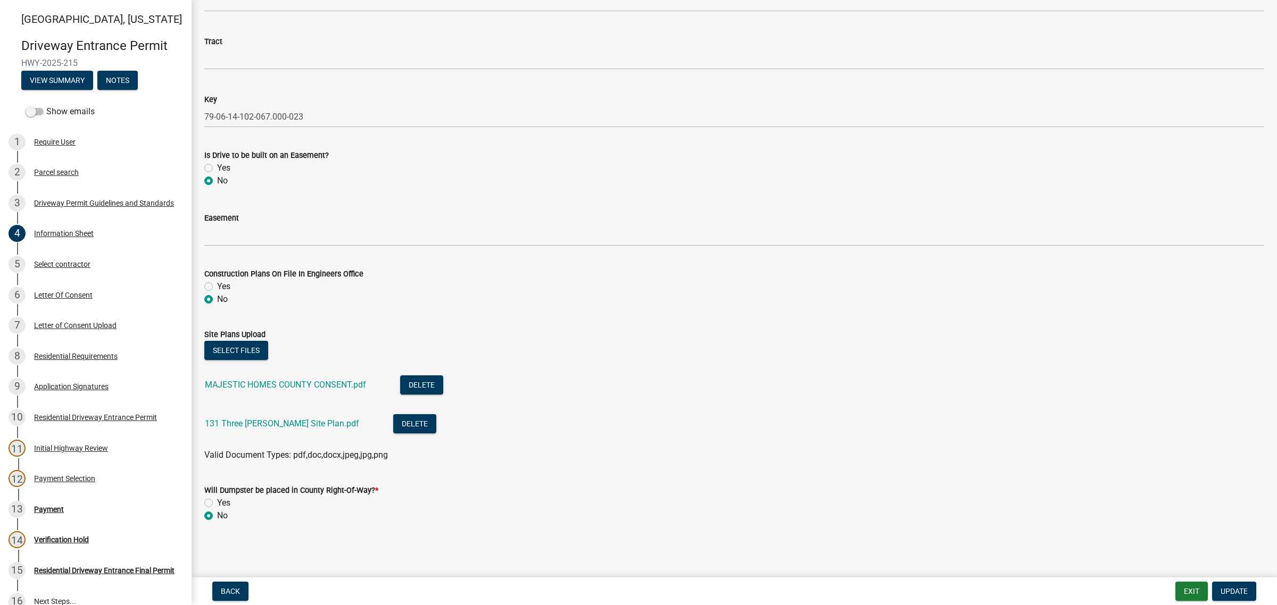
scroll to position [2128, 0]
click at [366, 380] on link "MAJESTIC HOMES COUNTY CONSENT.pdf" at bounding box center [285, 385] width 161 height 10
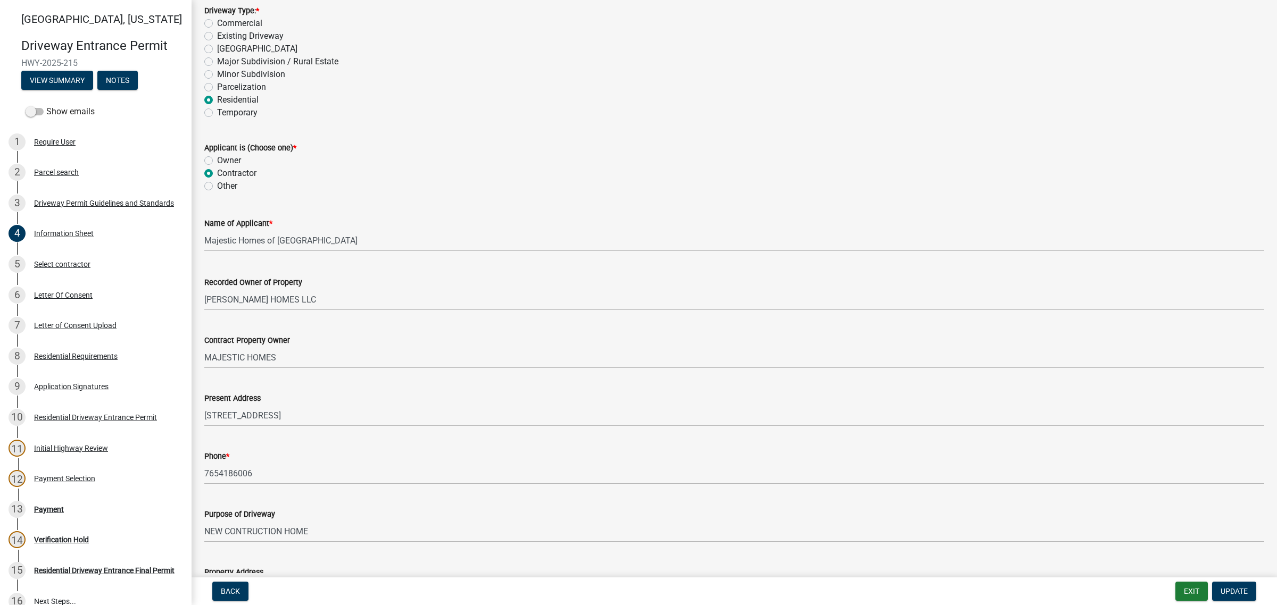
scroll to position [266, 0]
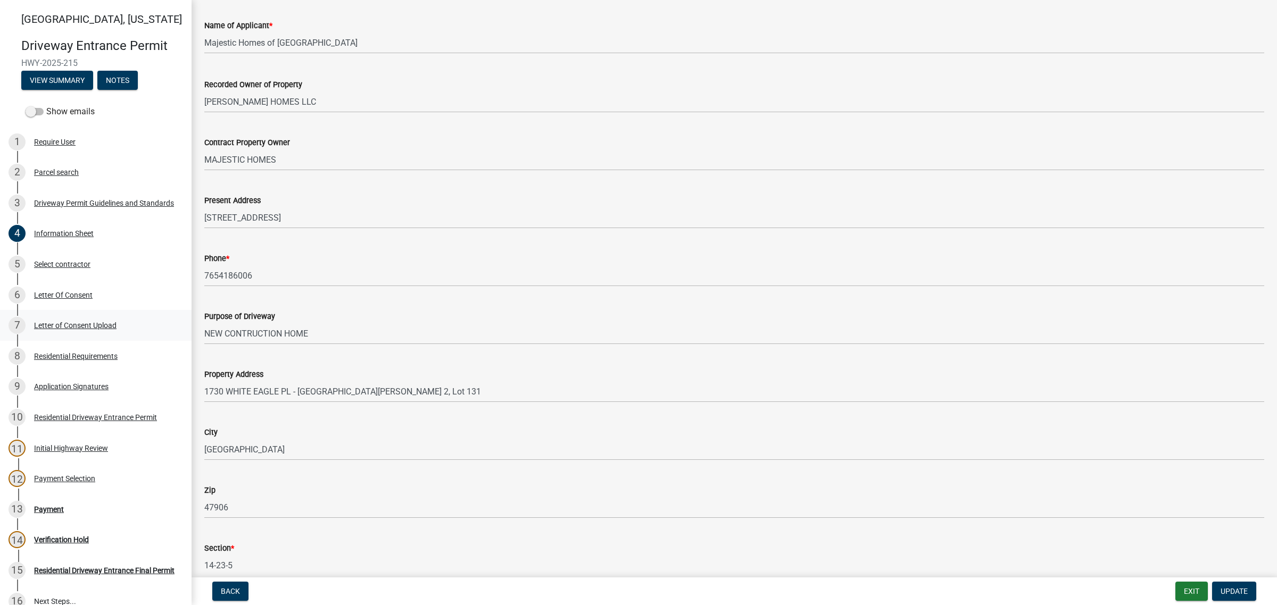
click at [99, 329] on div "Letter of Consent Upload" at bounding box center [75, 325] width 82 height 7
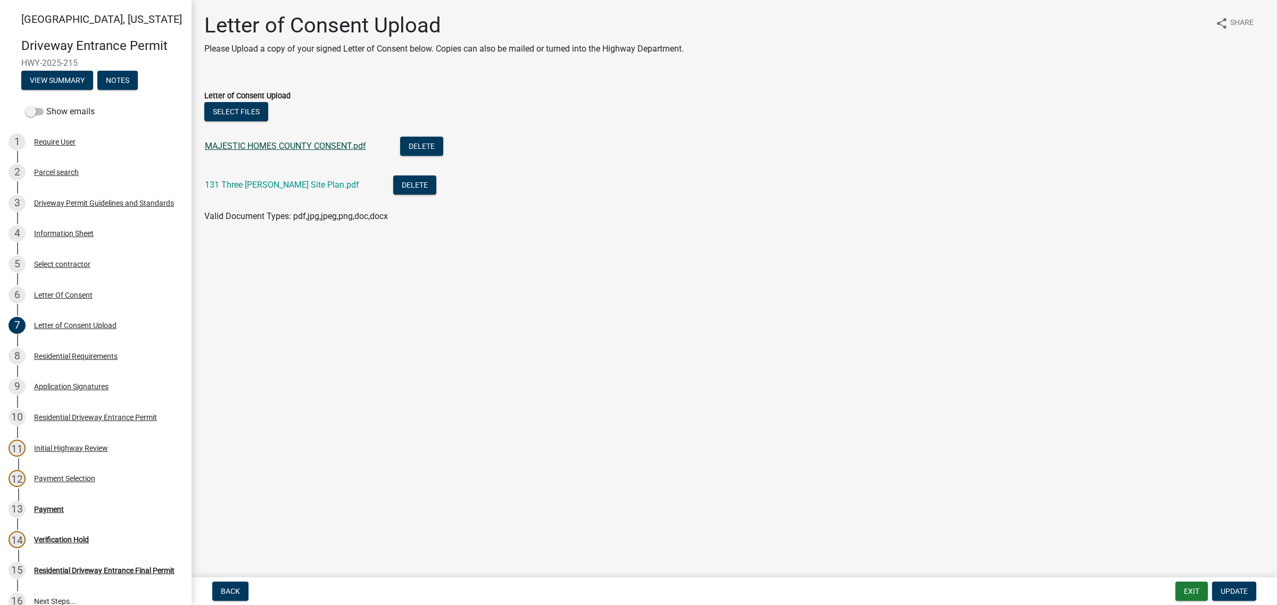
click at [302, 151] on link "MAJESTIC HOMES COUNTY CONSENT.pdf" at bounding box center [285, 146] width 161 height 10
click at [88, 237] on div "Information Sheet" at bounding box center [64, 233] width 60 height 7
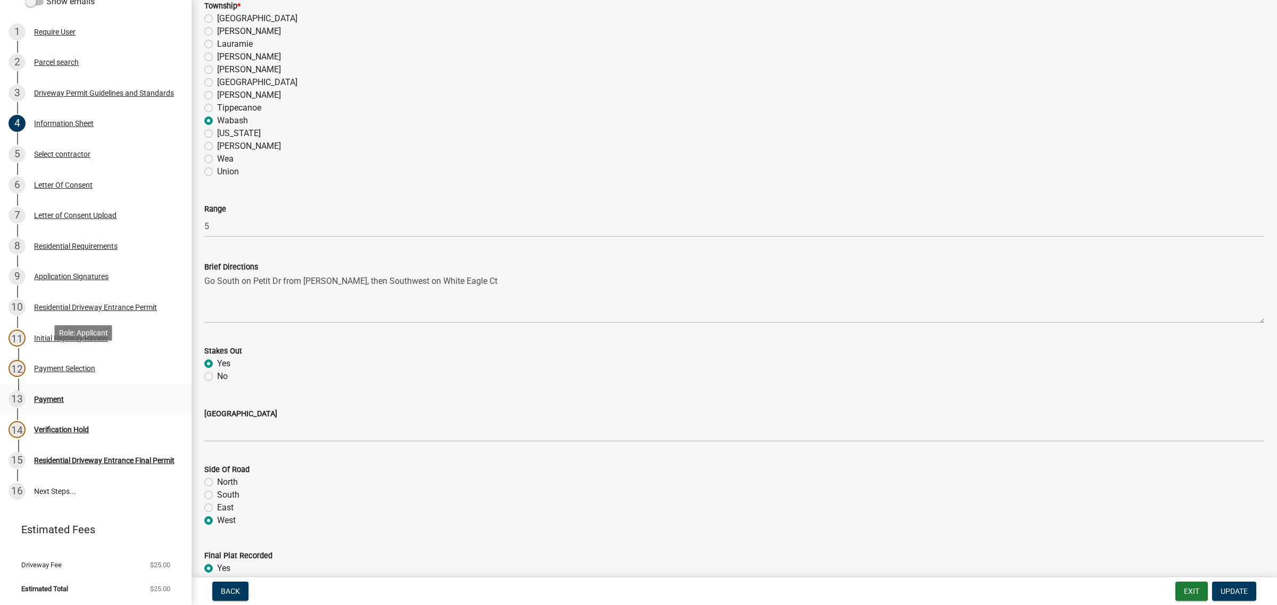
scroll to position [332, 0]
click at [86, 273] on div "Application Signatures" at bounding box center [71, 276] width 74 height 7
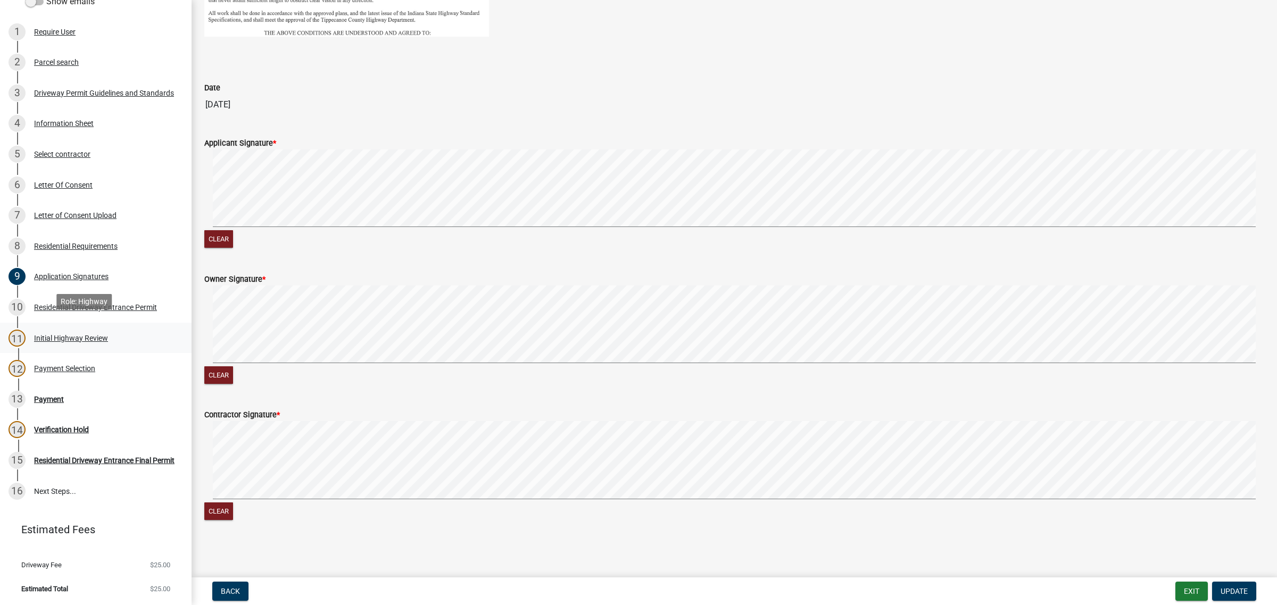
scroll to position [0, 0]
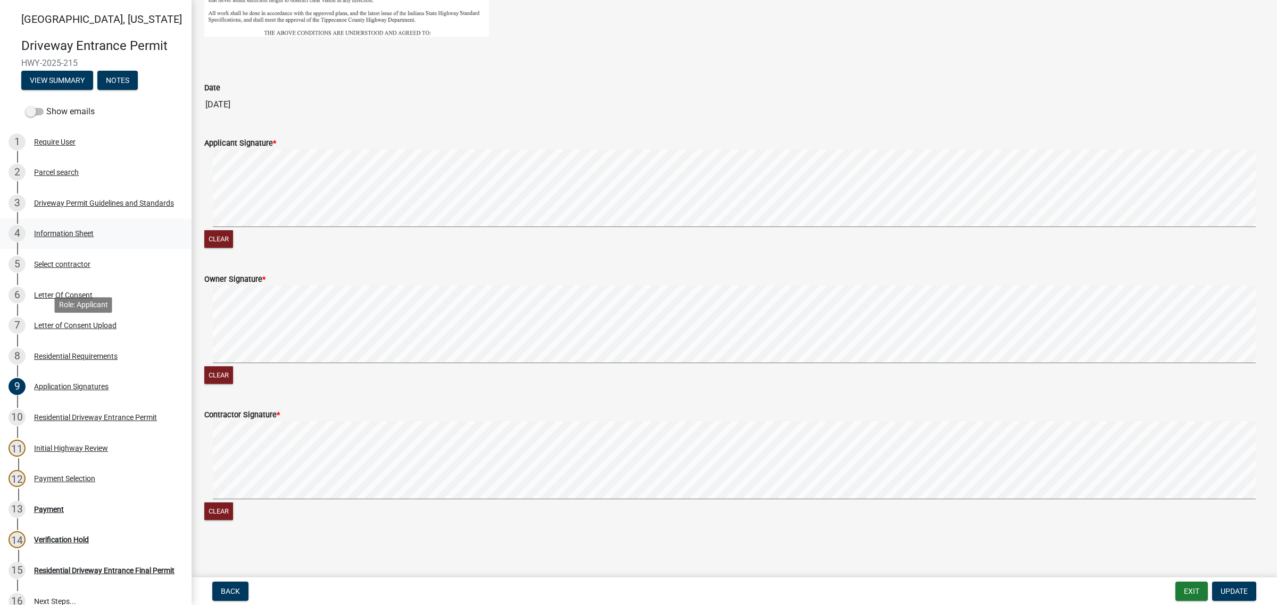
click at [77, 237] on div "Information Sheet" at bounding box center [64, 233] width 60 height 7
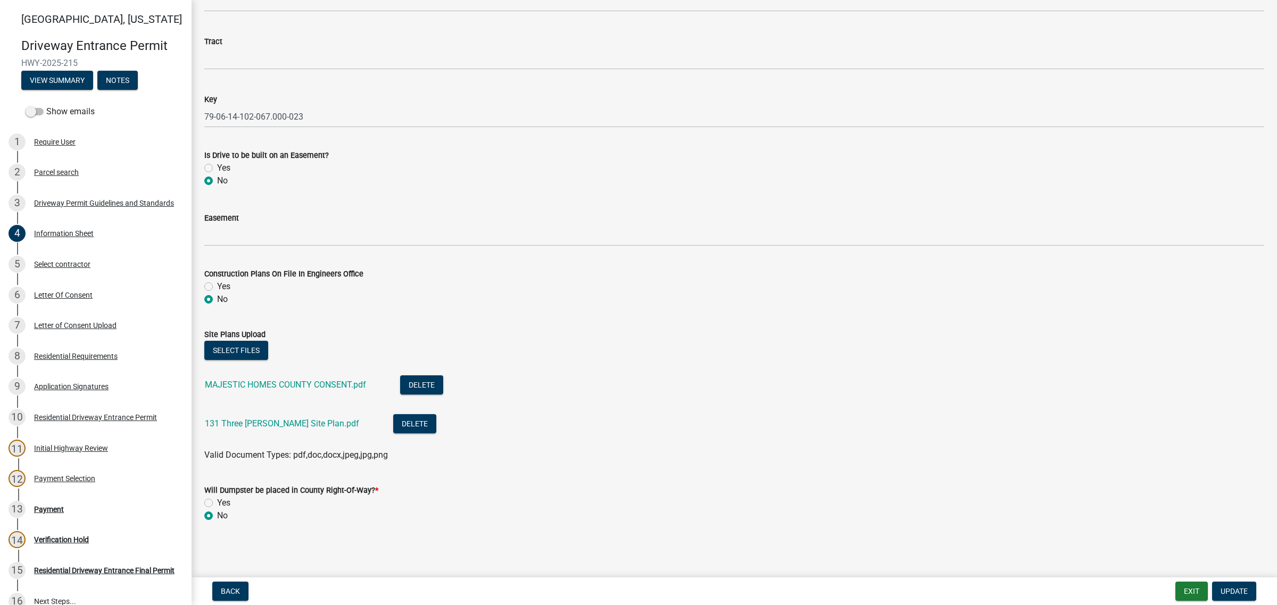
scroll to position [2128, 0]
click at [443, 376] on button "Delete" at bounding box center [421, 385] width 43 height 19
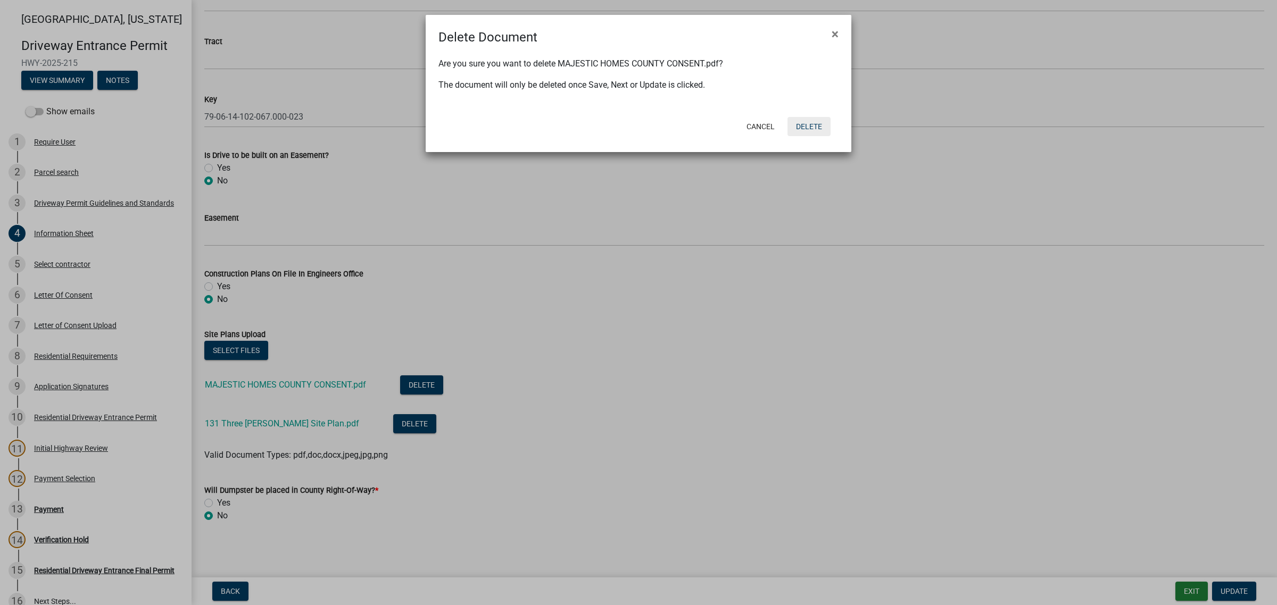
click at [801, 136] on button "Delete" at bounding box center [808, 126] width 43 height 19
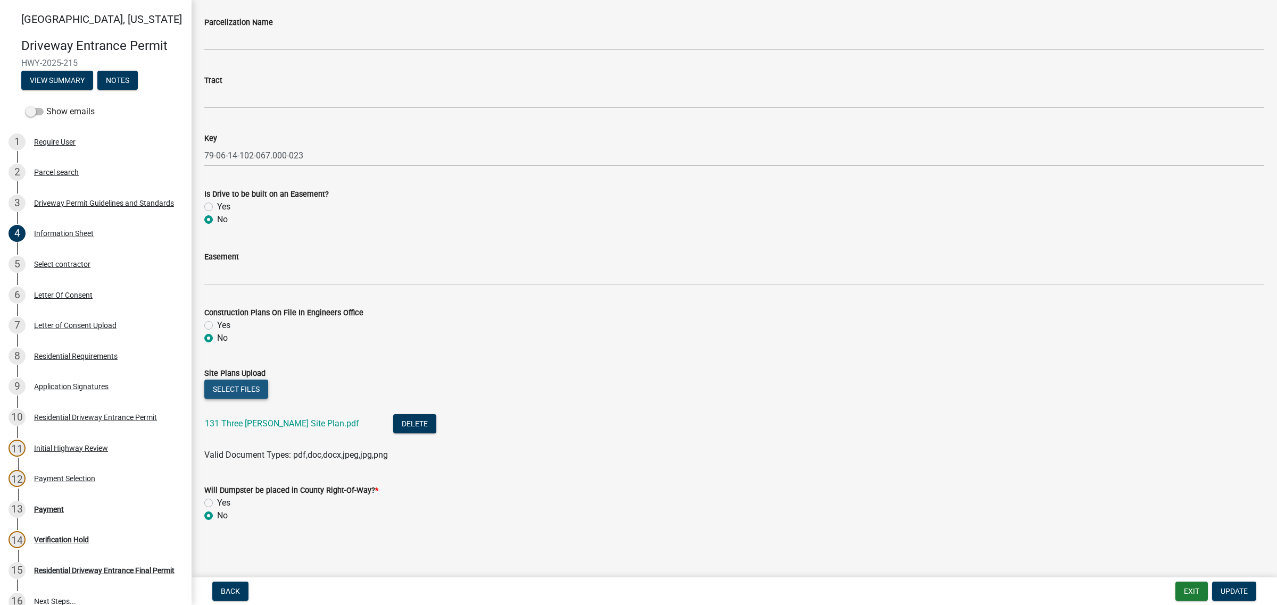
click at [268, 380] on button "Select files" at bounding box center [236, 389] width 64 height 19
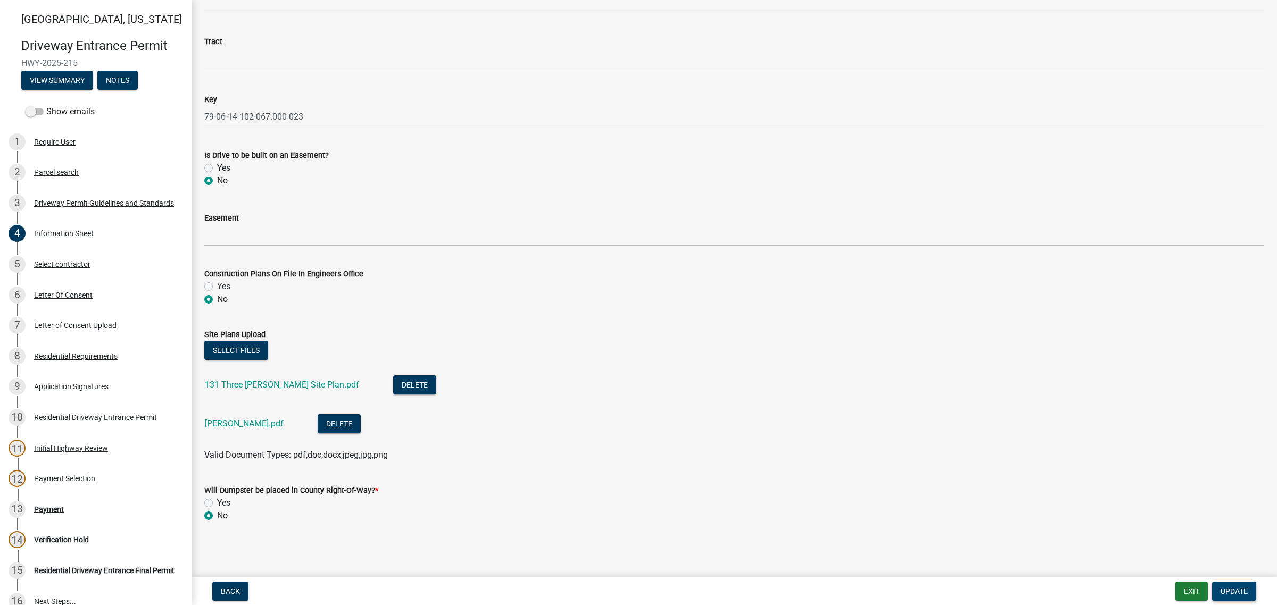
click at [1223, 587] on span "Update" at bounding box center [1233, 591] width 27 height 9
